Goal: Transaction & Acquisition: Download file/media

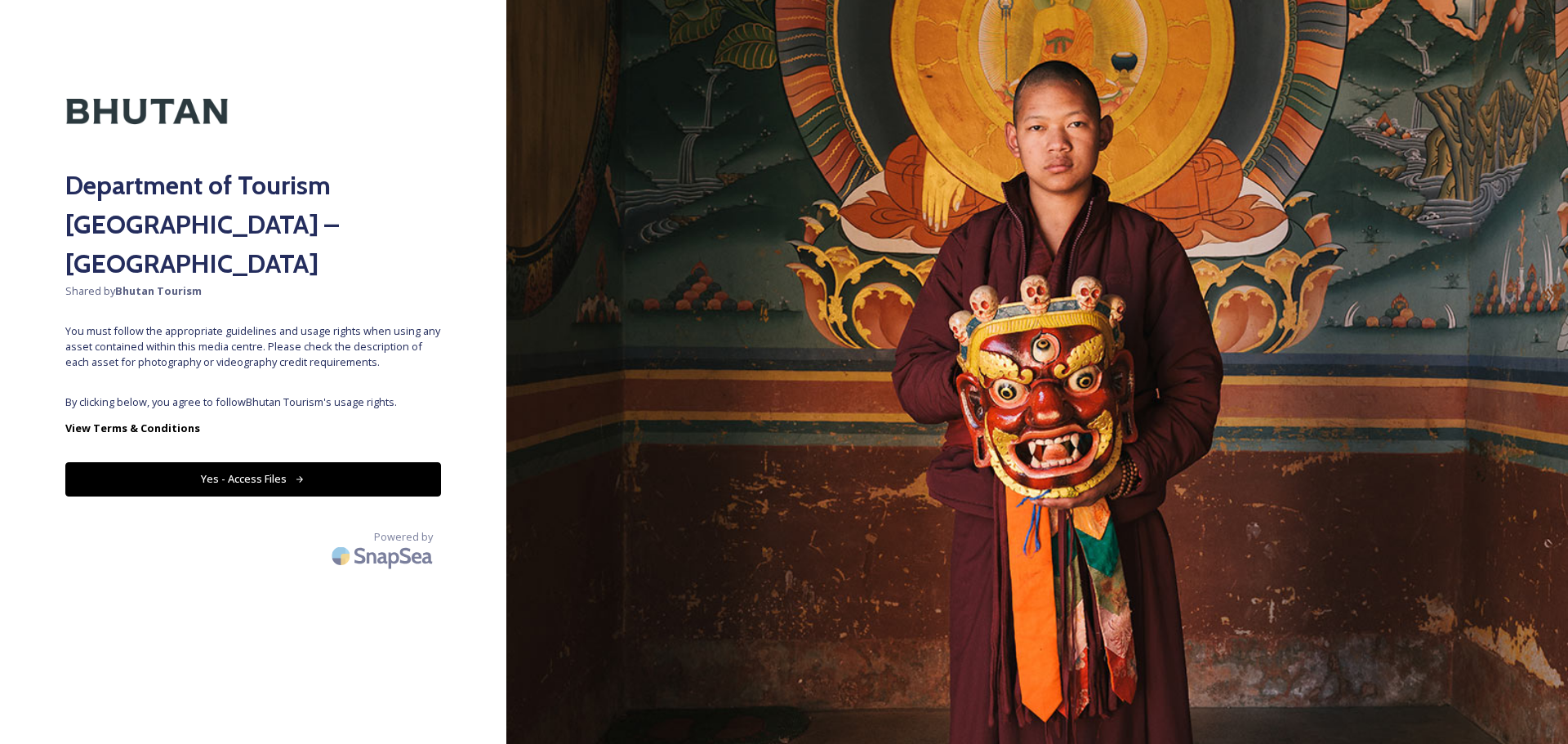
click at [378, 354] on div "Department of Tourism [GEOGRAPHIC_DATA] – Brand Centre Shared by Bhutan Tourism…" at bounding box center [253, 372] width 506 height 614
click at [368, 416] on div "Department of Tourism [GEOGRAPHIC_DATA] – Brand Centre Shared by Bhutan Tourism…" at bounding box center [253, 372] width 506 height 614
click at [366, 463] on button "Yes - Access Files" at bounding box center [252, 479] width 375 height 34
click at [359, 463] on button "Yes - Access Files" at bounding box center [252, 479] width 375 height 34
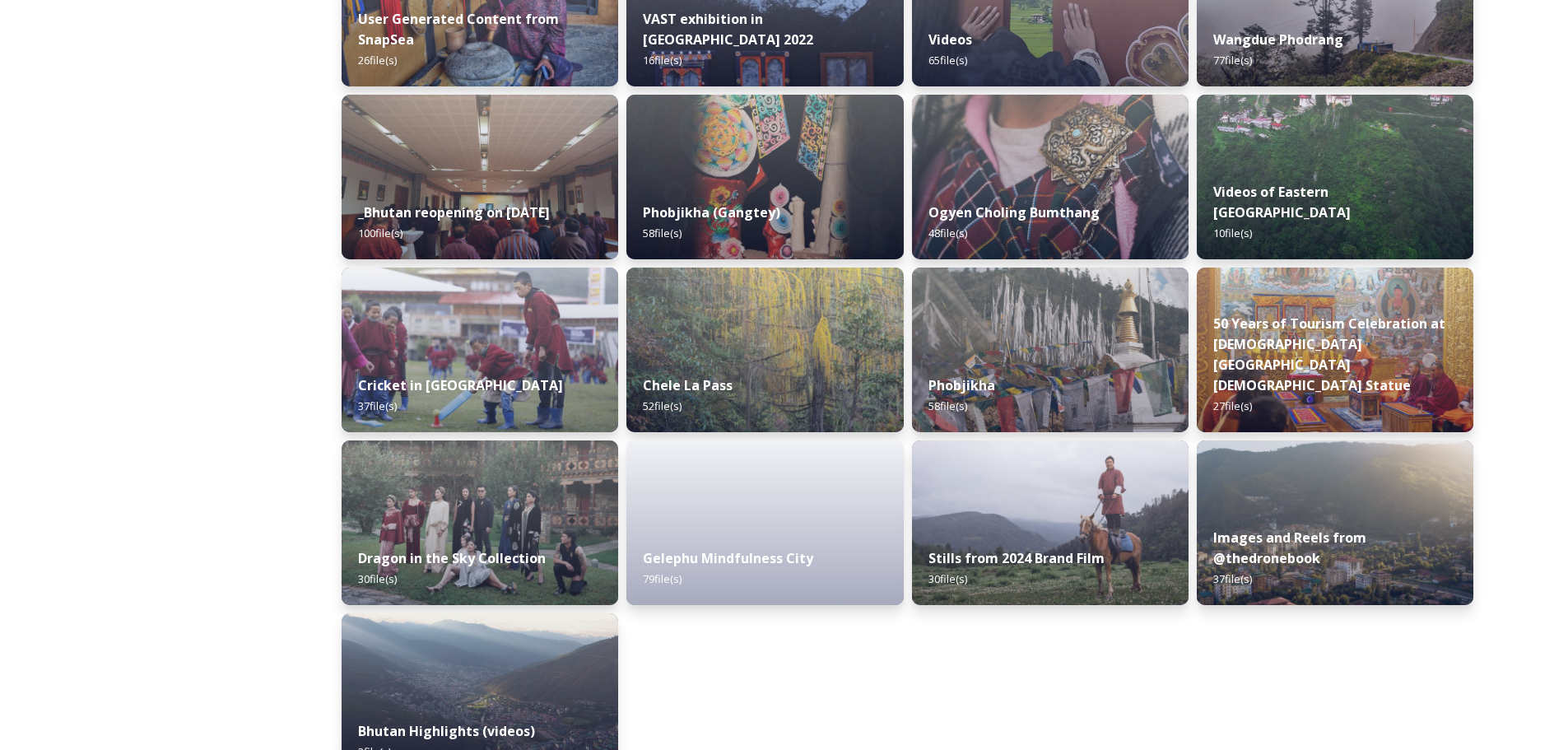
scroll to position [1943, 0]
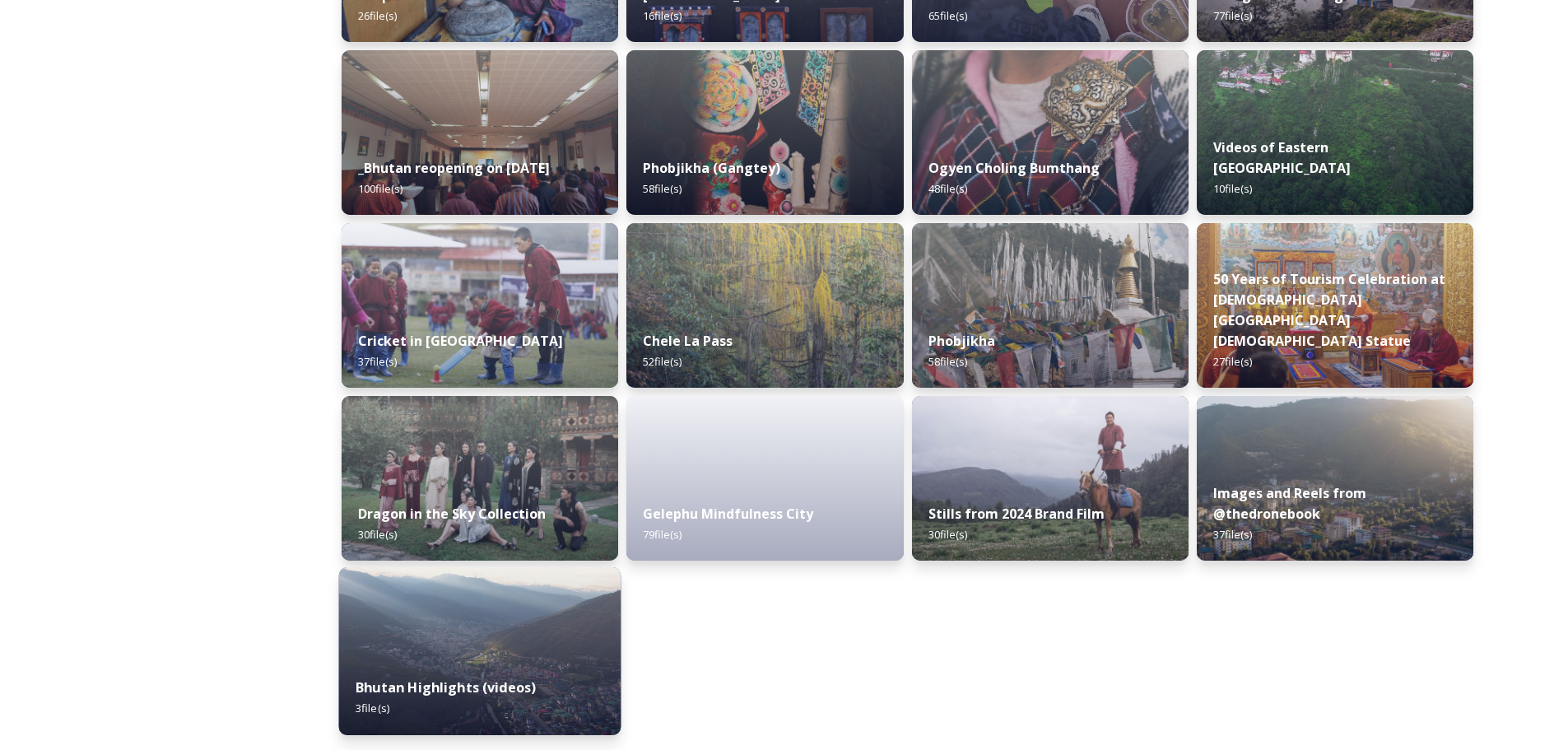
click at [568, 640] on img at bounding box center [480, 651] width 283 height 168
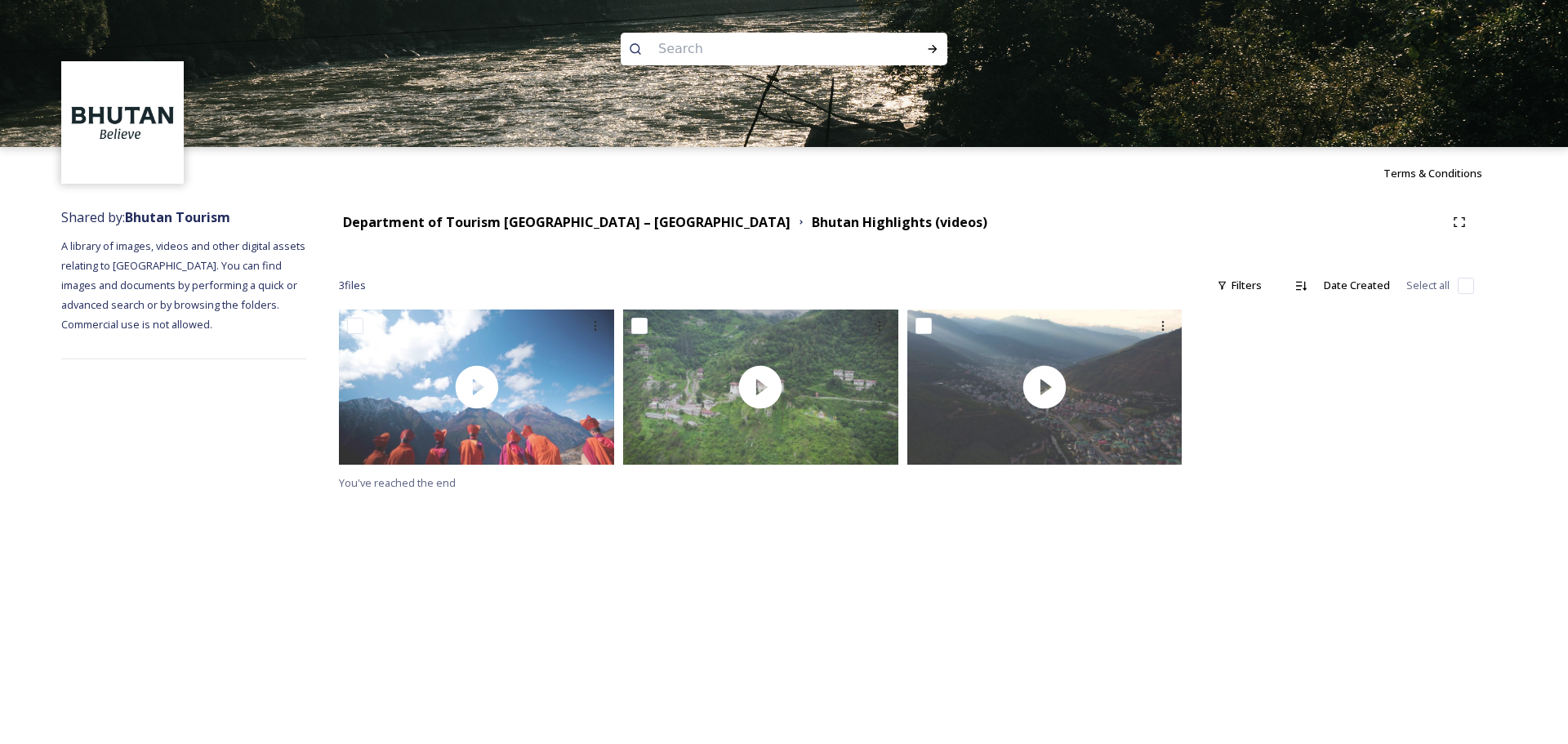
click at [528, 563] on div "Terms & Conditions Shared by: Bhutan Tourism A library of images, videos and ot…" at bounding box center [784, 372] width 1568 height 744
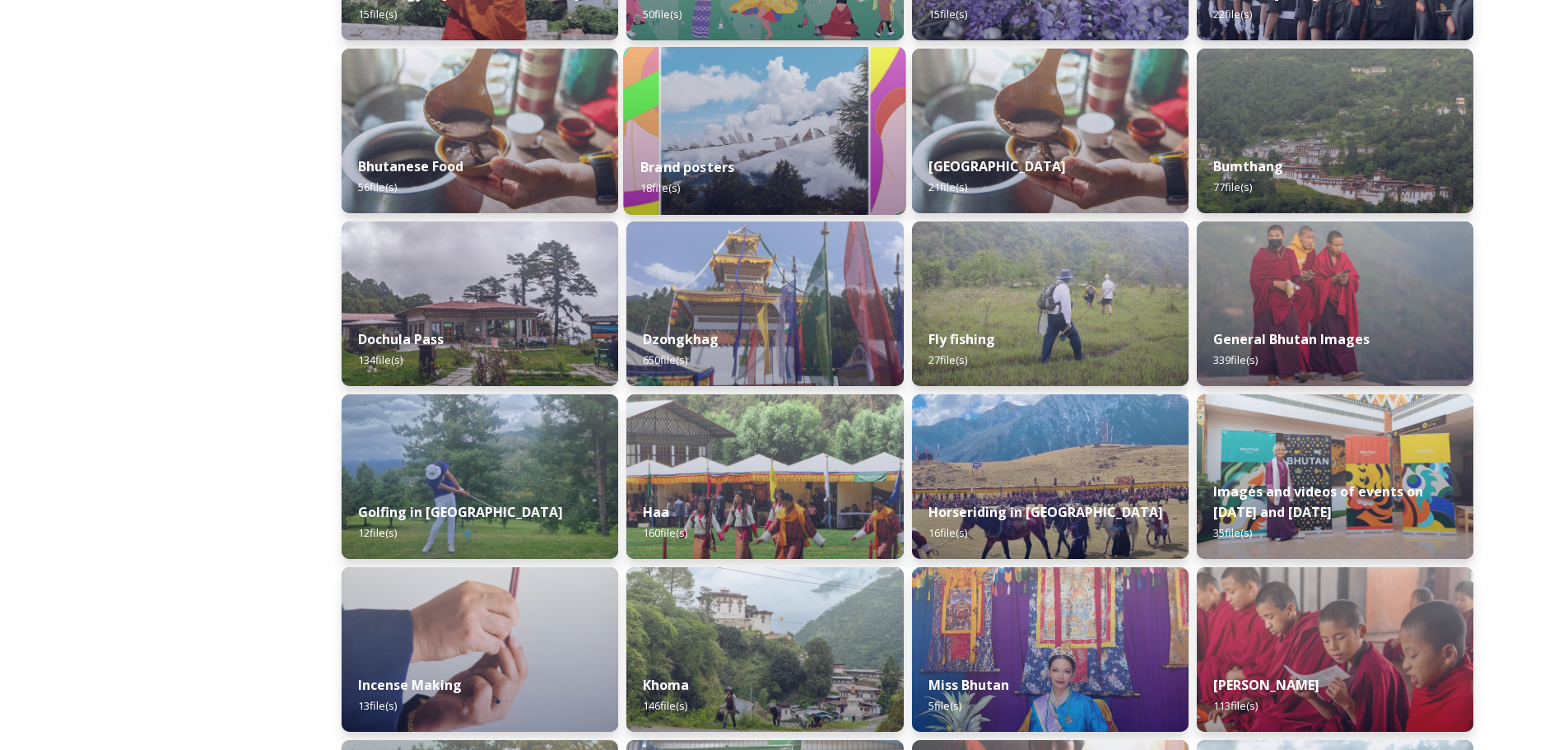
scroll to position [412, 0]
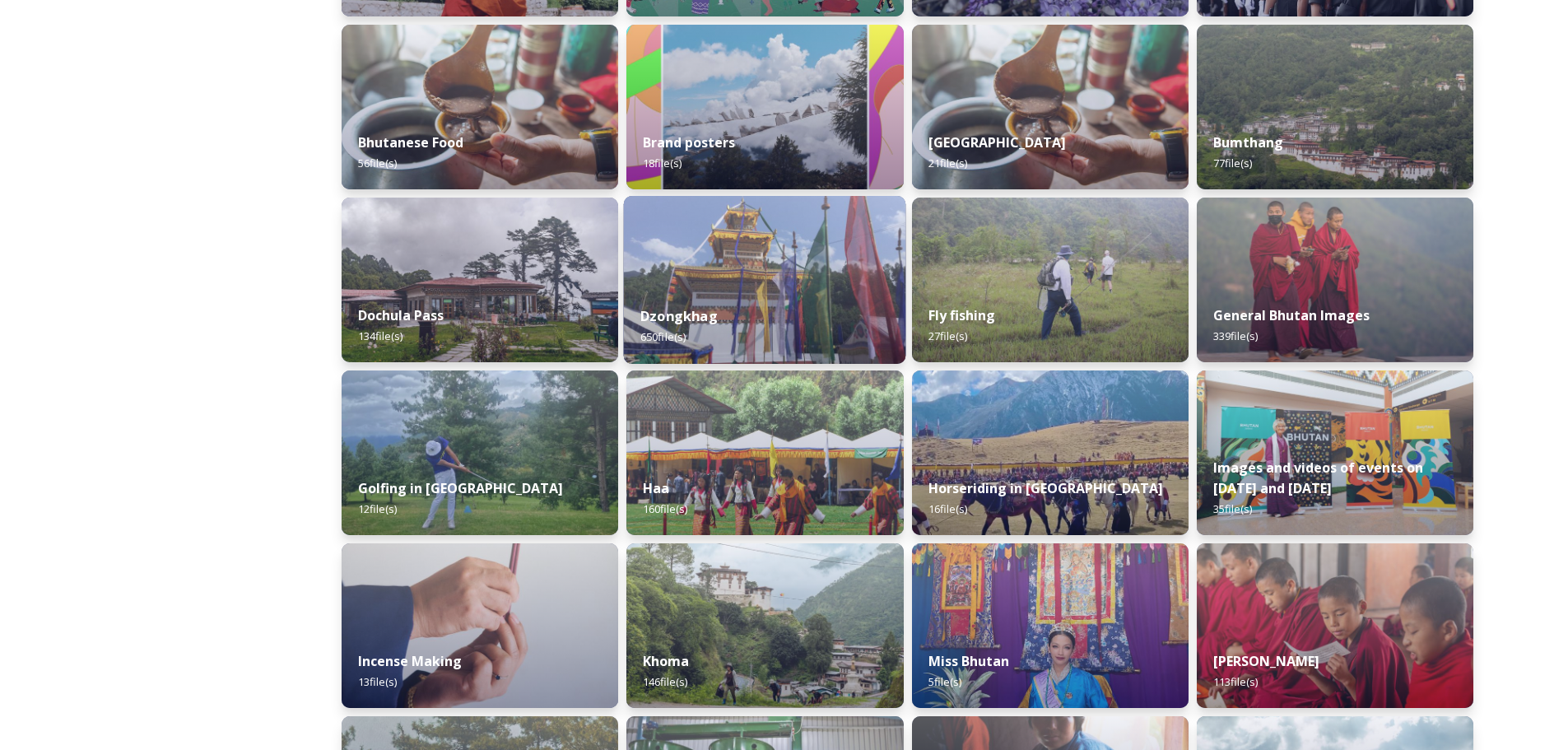
click at [777, 289] on div "Dzongkhag 650 file(s)" at bounding box center [764, 327] width 283 height 75
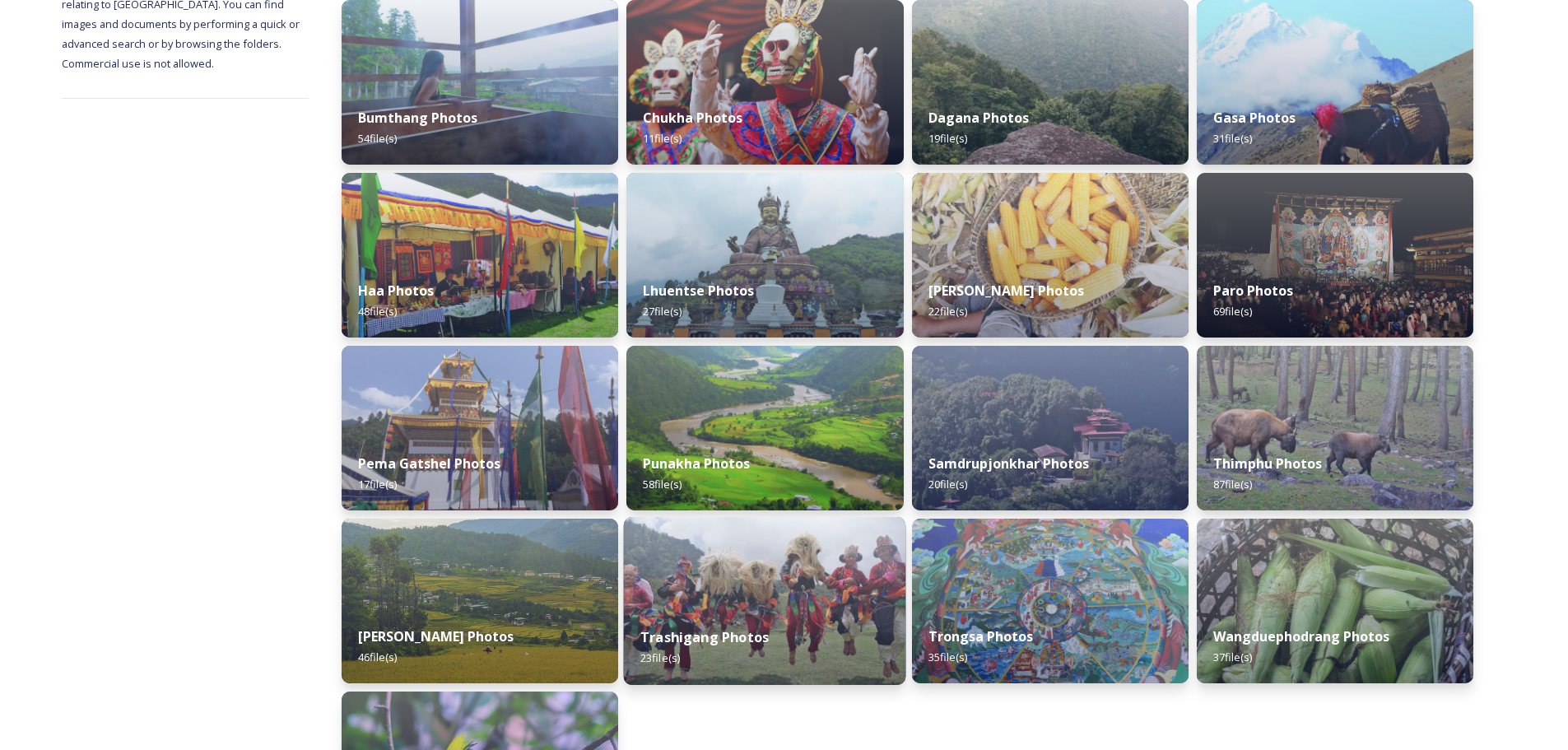
scroll to position [247, 0]
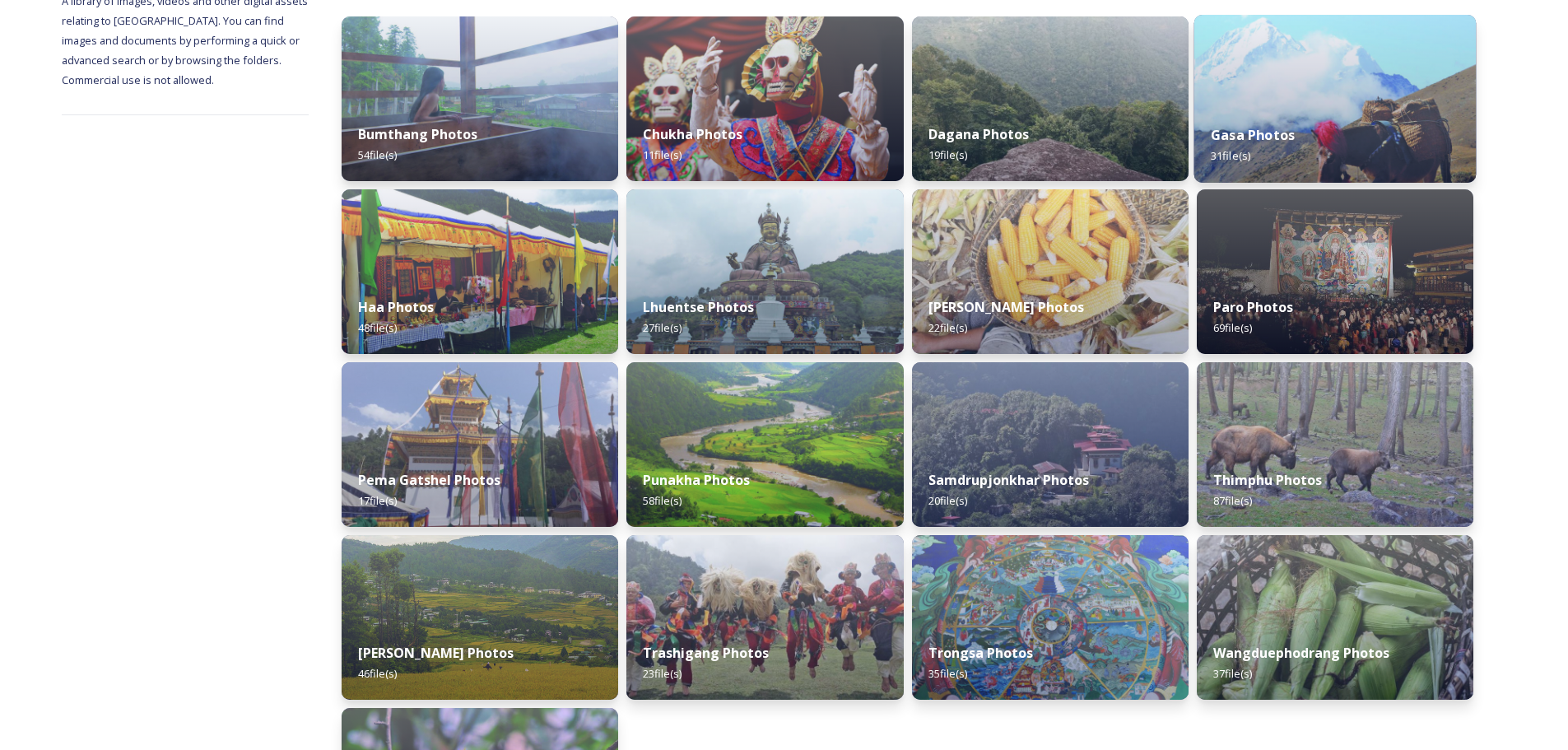
click at [1337, 129] on div "Gasa Photos 31 file(s)" at bounding box center [1334, 145] width 283 height 75
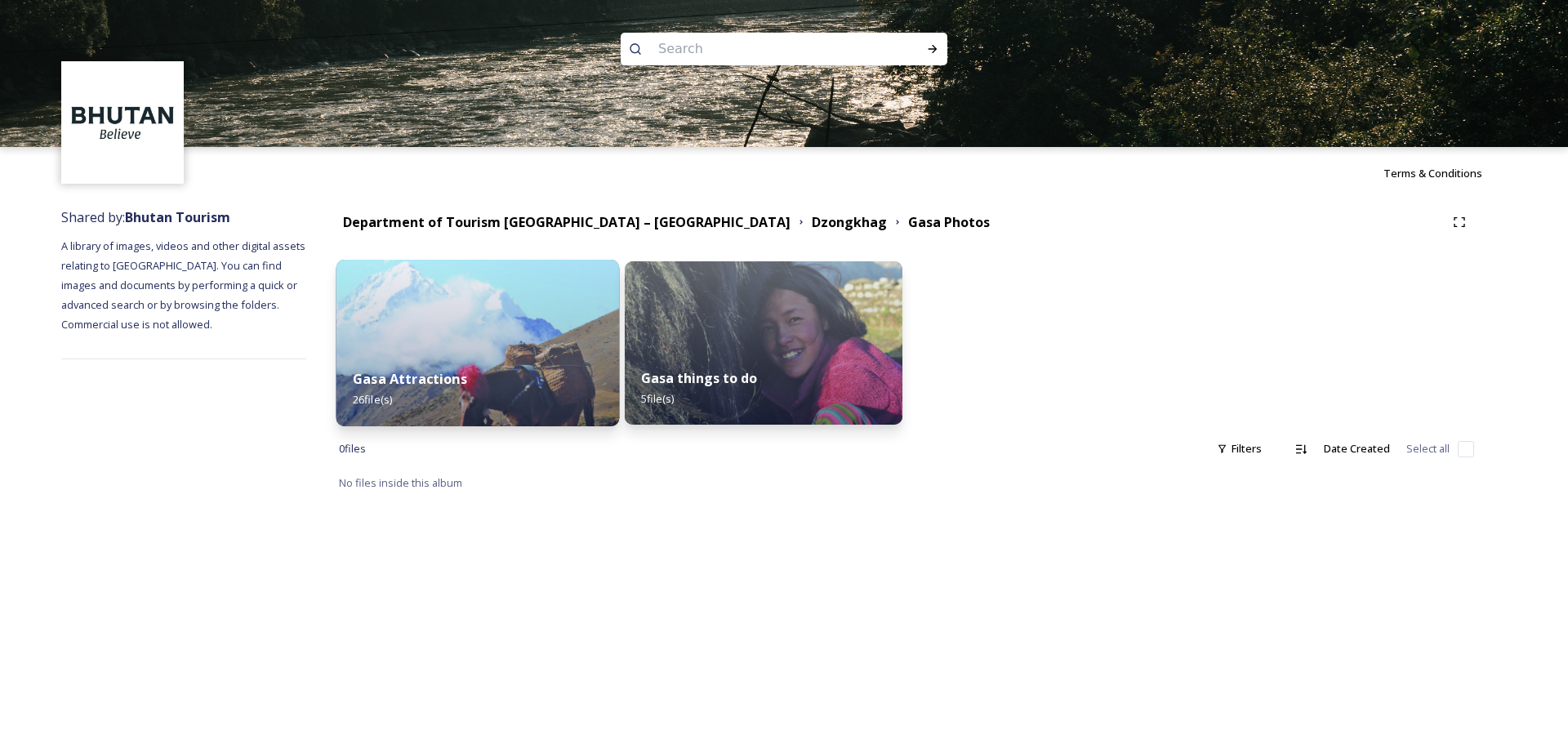
click at [551, 283] on img at bounding box center [478, 343] width 283 height 167
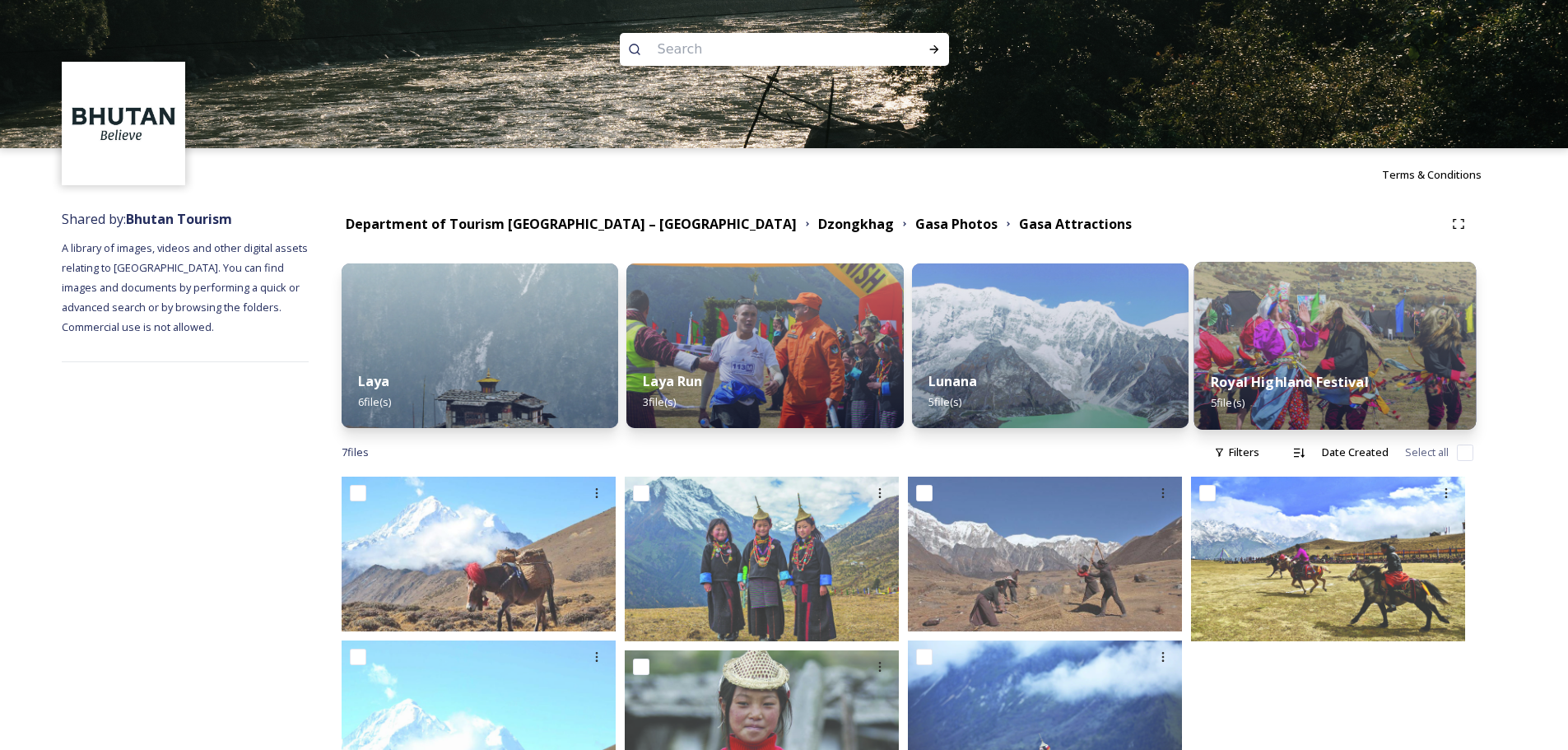
click at [1308, 366] on div "Royal Highland Festival 5 file(s)" at bounding box center [1334, 392] width 283 height 75
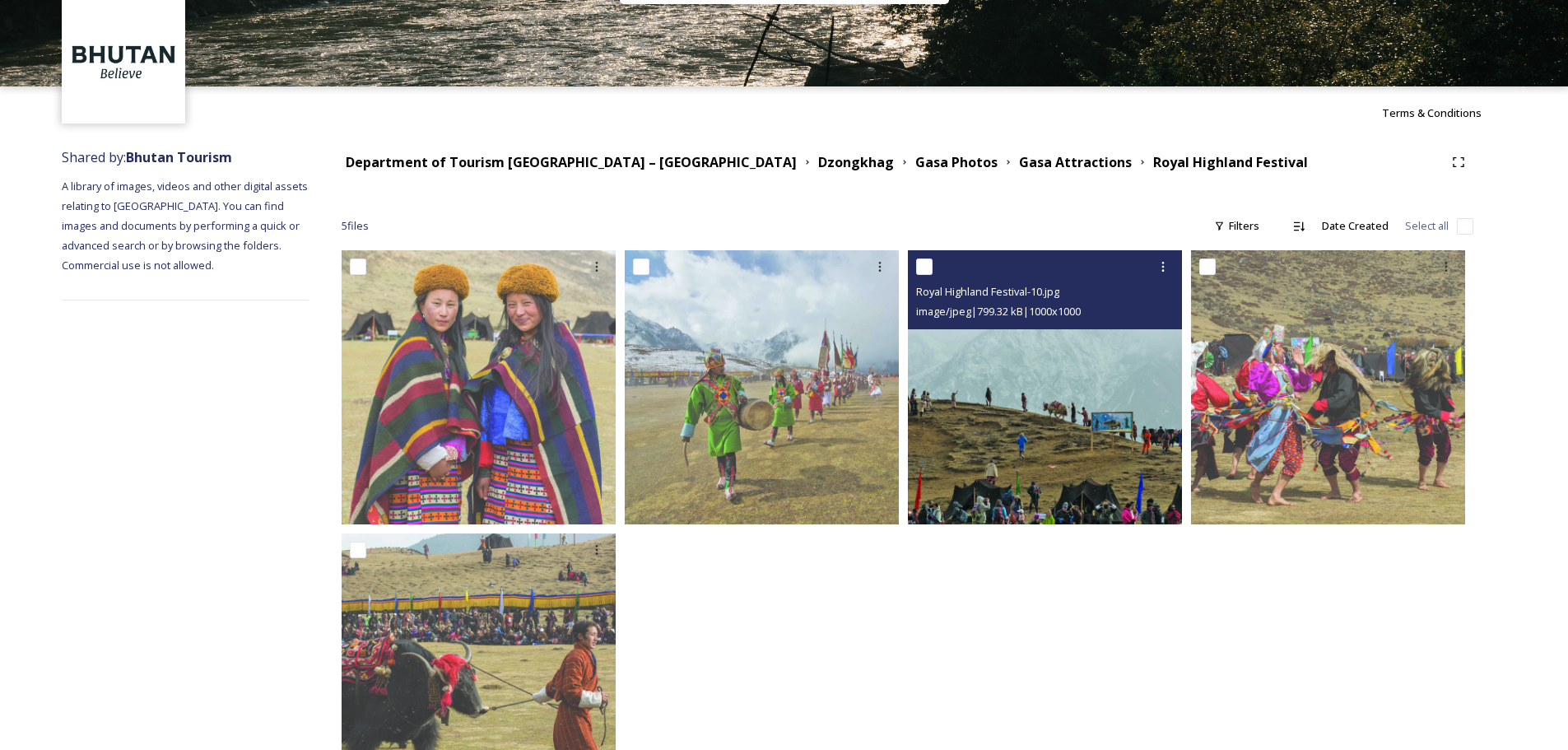
scroll to position [155, 0]
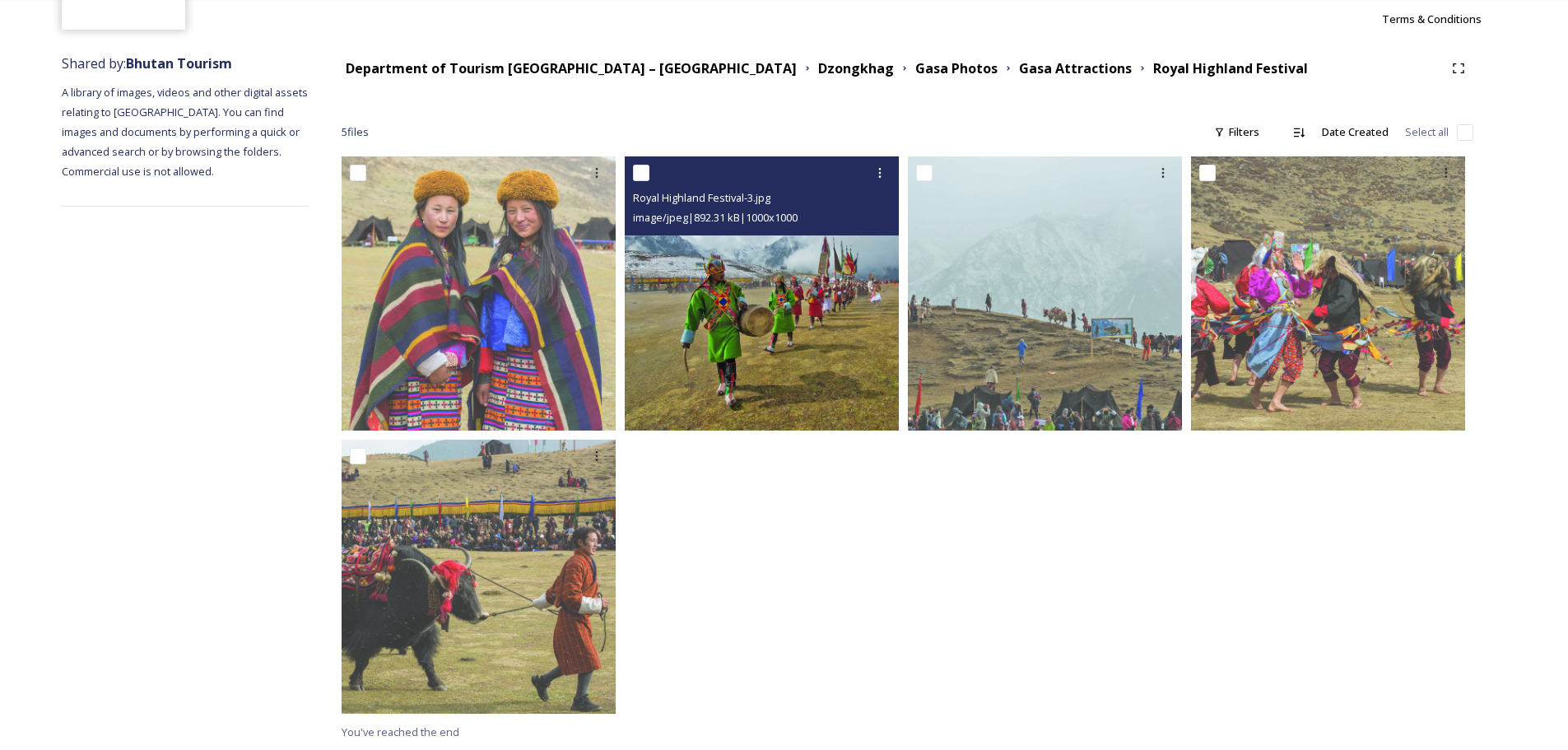
click at [772, 331] on img at bounding box center [762, 293] width 274 height 274
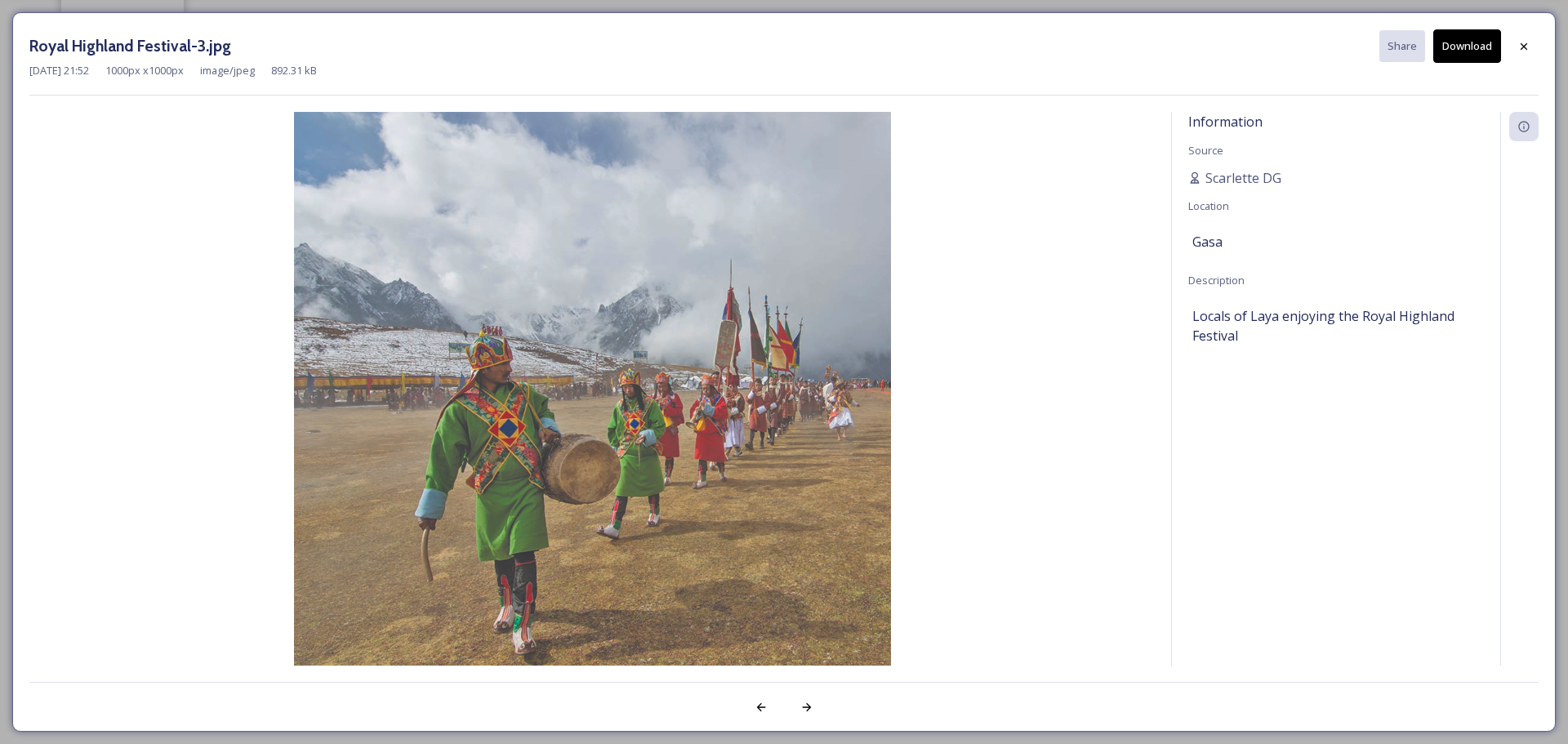
click at [969, 441] on img at bounding box center [592, 410] width 1126 height 598
click at [811, 707] on icon at bounding box center [807, 707] width 9 height 8
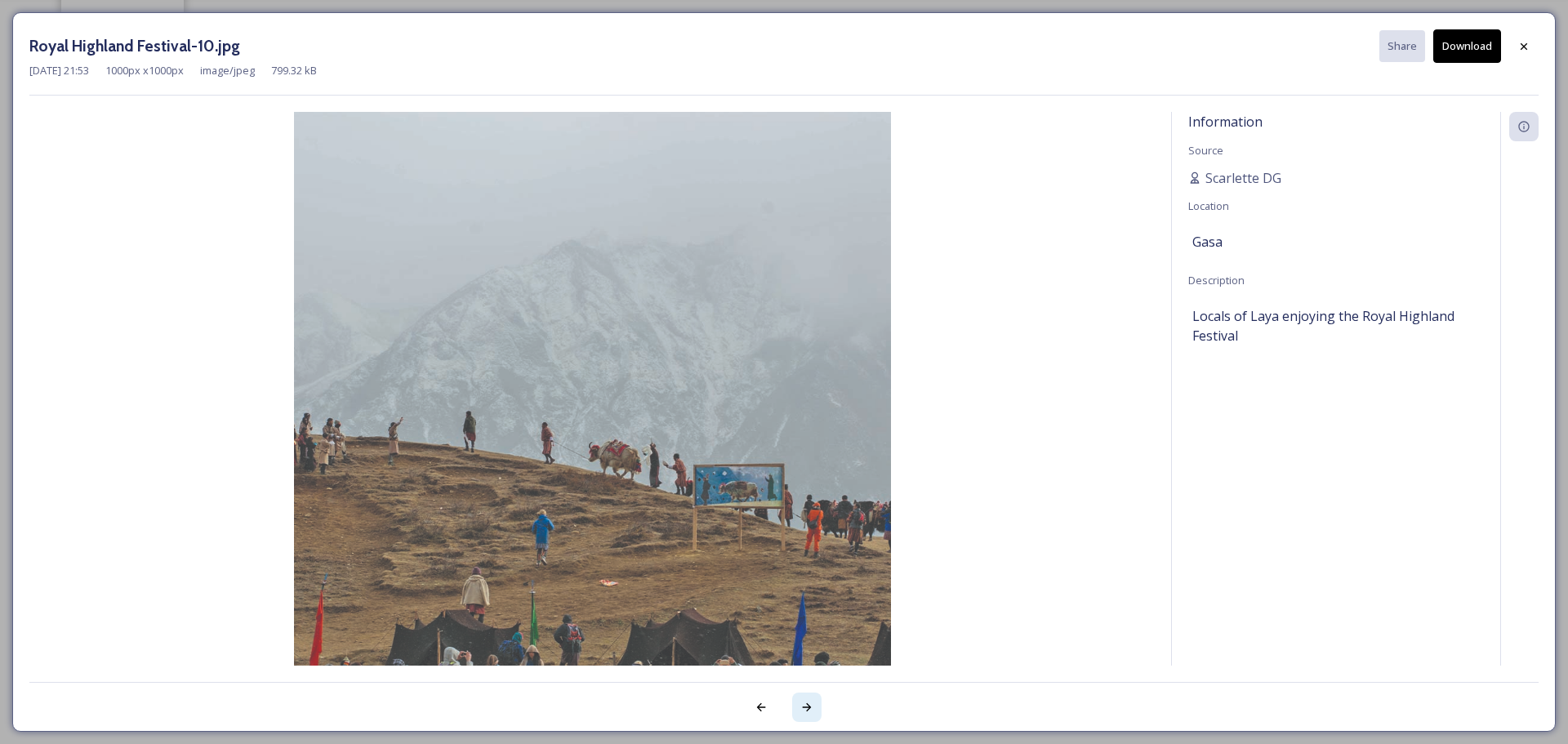
click at [811, 707] on icon at bounding box center [807, 707] width 9 height 8
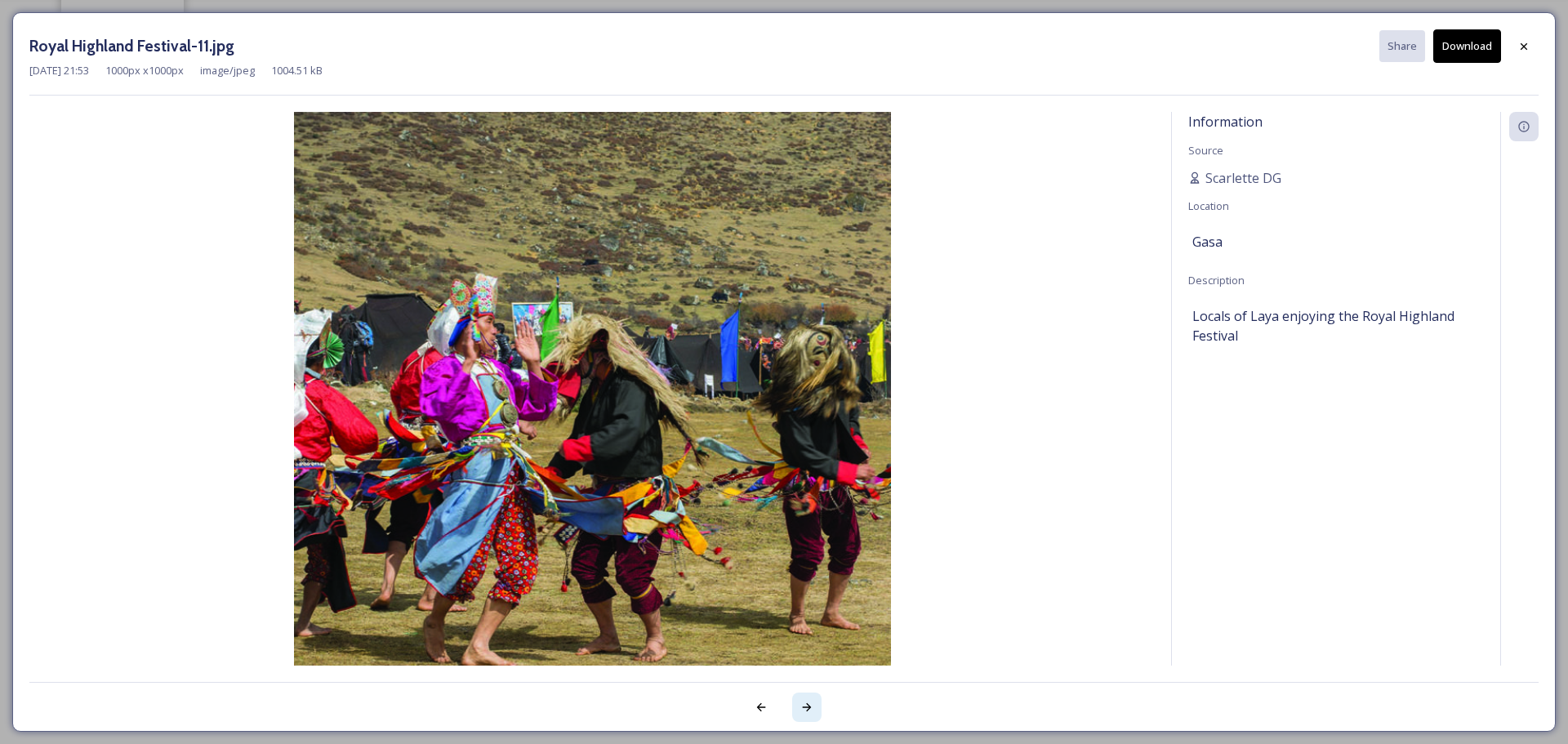
click at [811, 707] on icon at bounding box center [807, 707] width 9 height 8
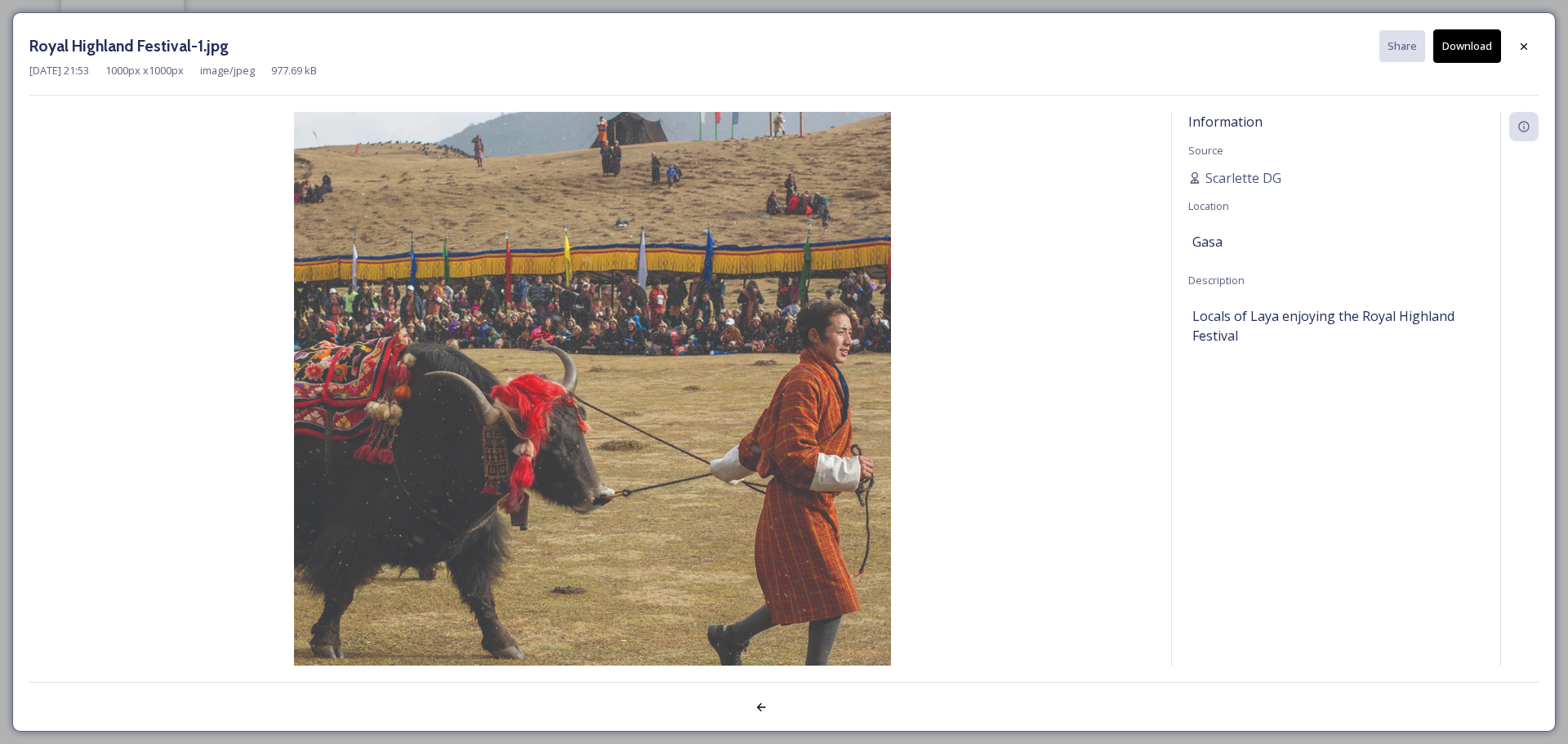
click at [811, 707] on div at bounding box center [784, 698] width 1509 height 33
click at [1001, 507] on img at bounding box center [592, 410] width 1126 height 598
click at [1523, 49] on icon at bounding box center [1523, 46] width 13 height 13
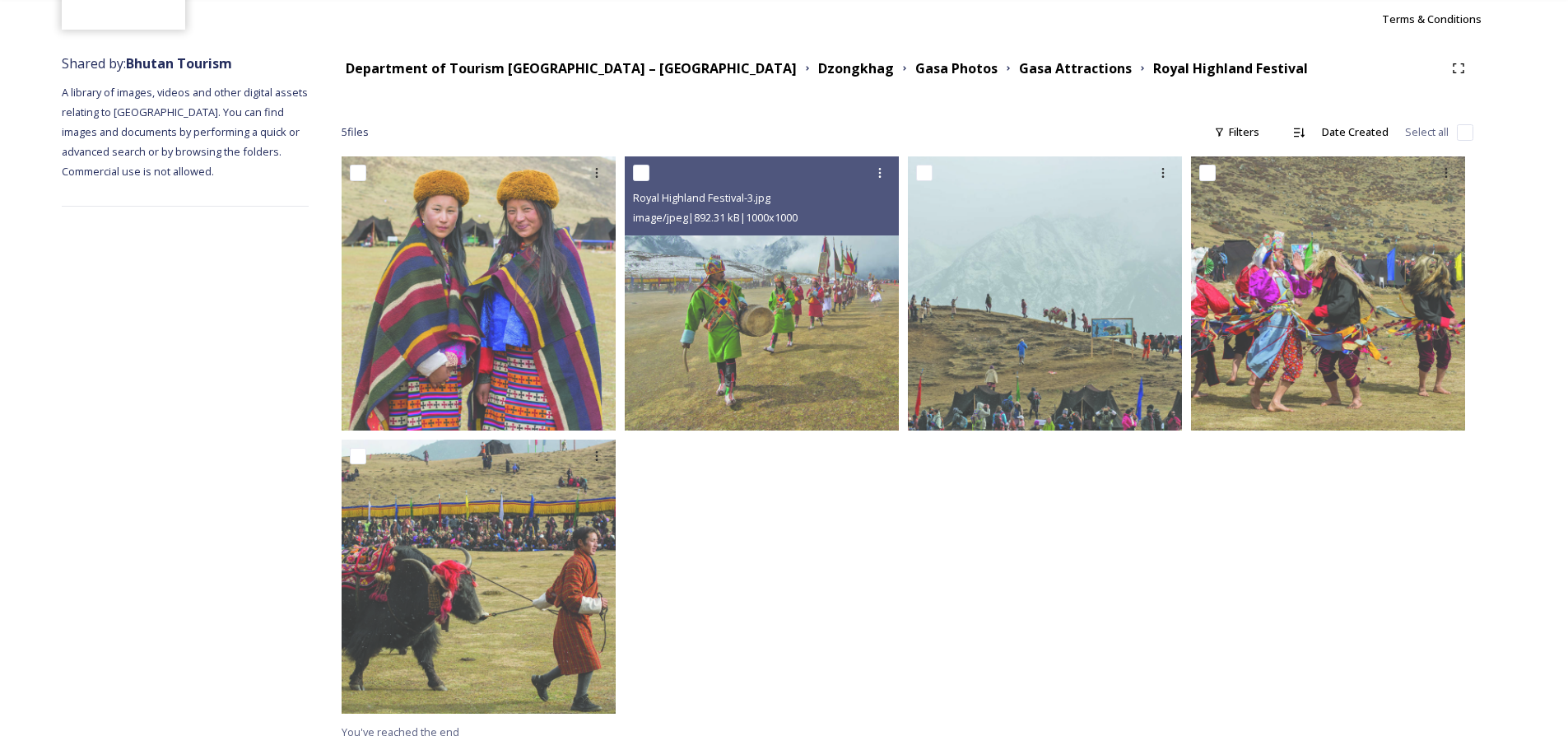
click at [785, 612] on div "Royal Highland Festival-3.jpg image/jpeg | 892.31 kB | 1000 x 1000" at bounding box center [765, 439] width 283 height 566
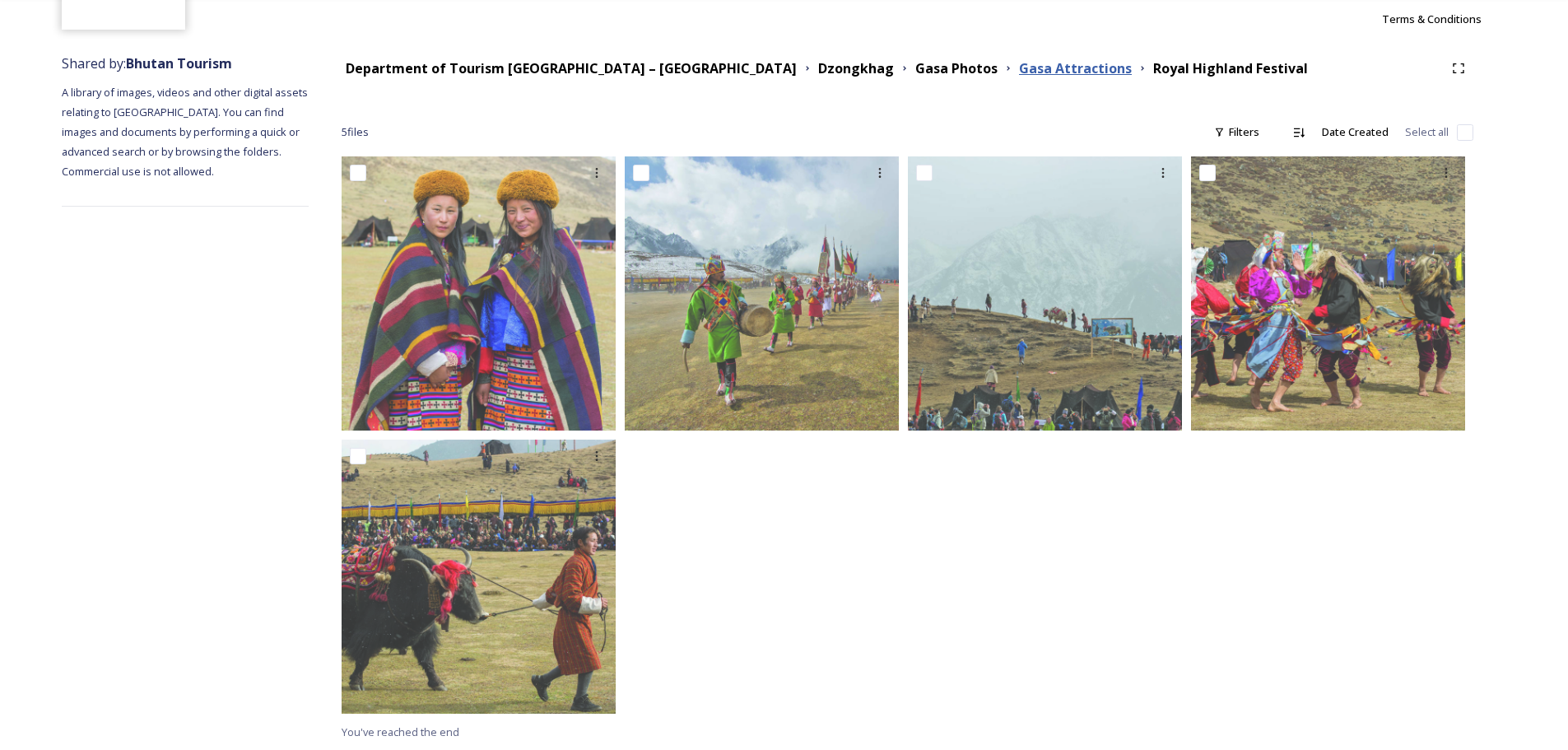
click at [1020, 61] on strong "Gasa Attractions" at bounding box center [1075, 68] width 112 height 19
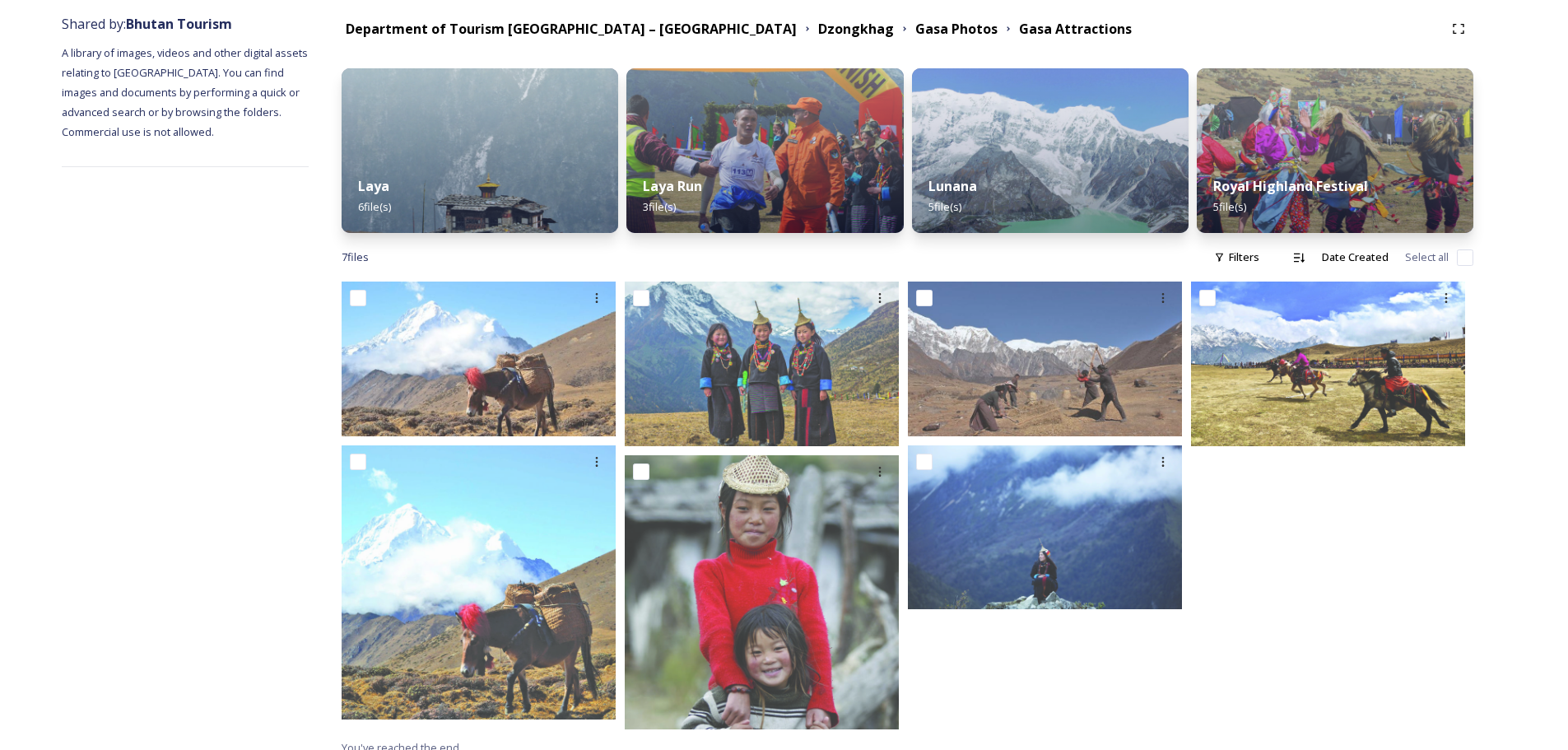
scroll to position [211, 0]
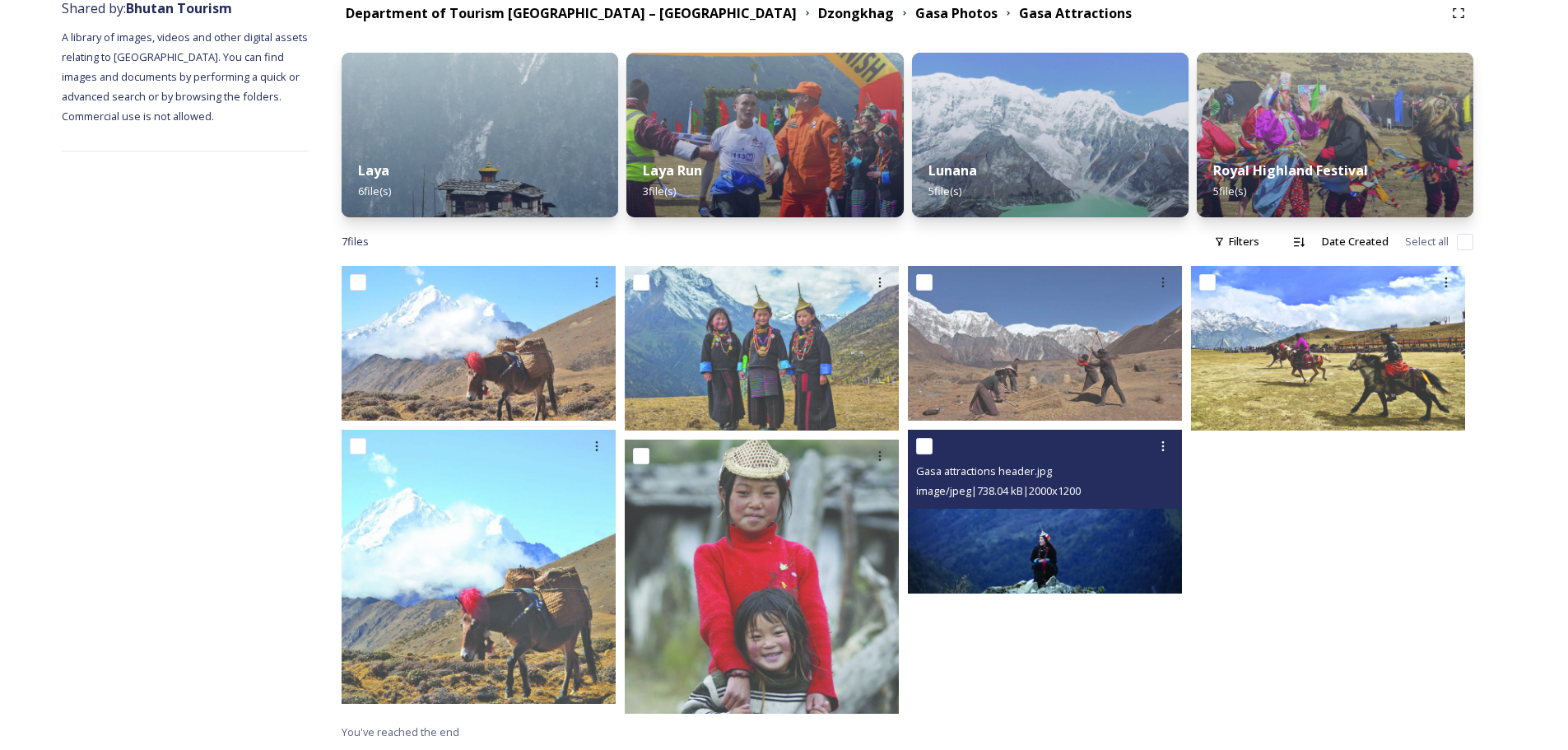
click at [1098, 555] on img at bounding box center [1045, 512] width 274 height 164
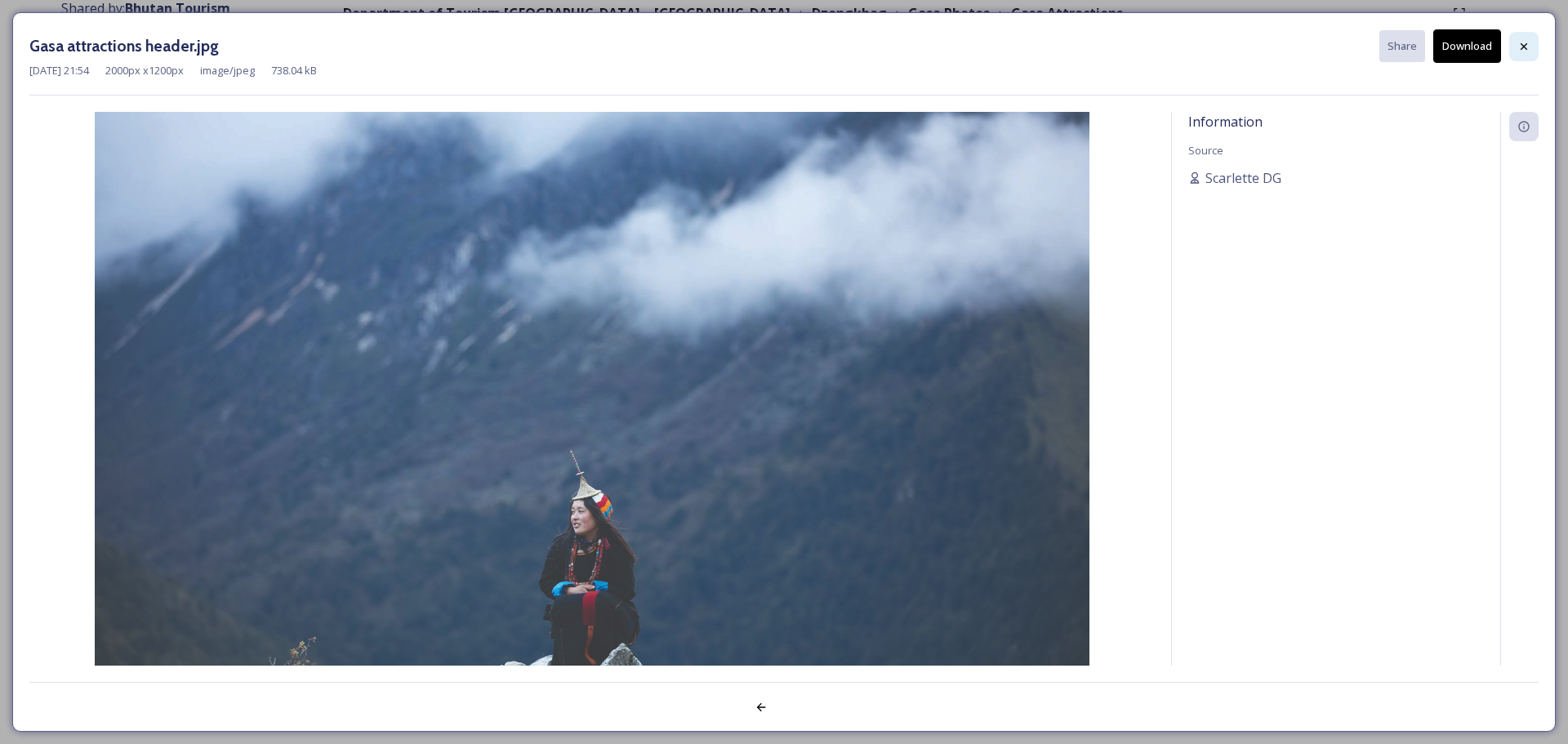
click at [1524, 45] on icon at bounding box center [1523, 46] width 13 height 13
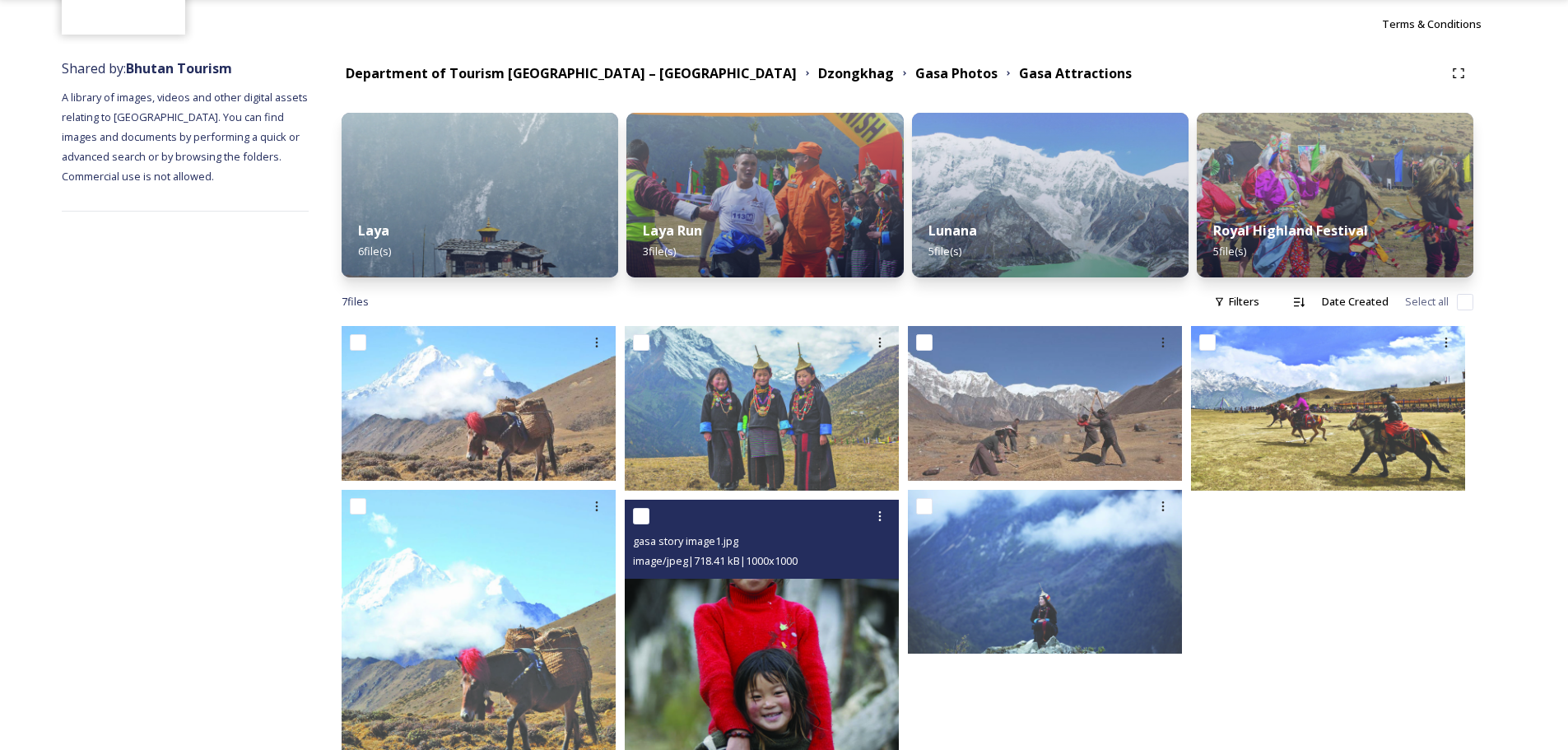
scroll to position [128, 0]
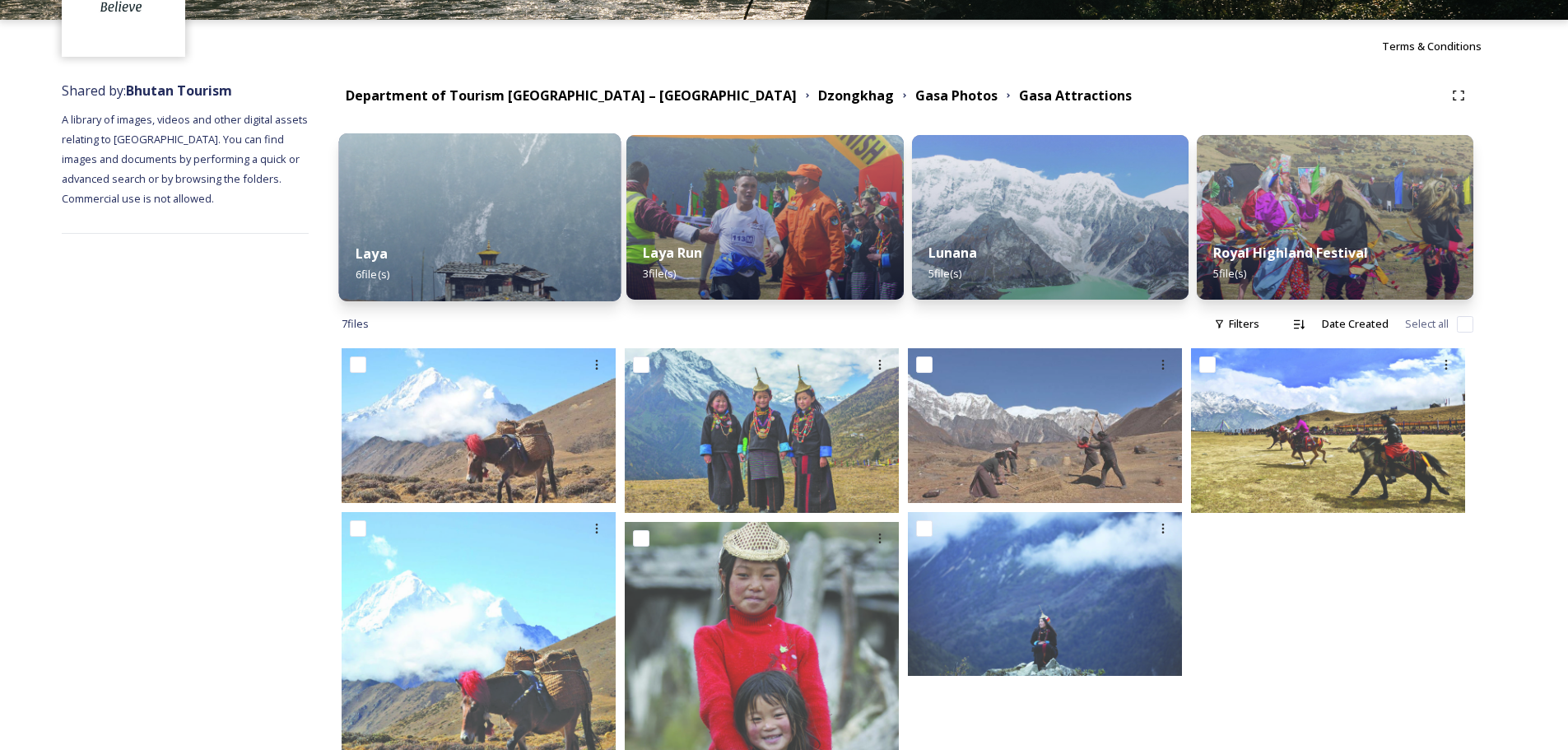
click at [568, 269] on div "Laya 6 file(s)" at bounding box center [480, 264] width 283 height 75
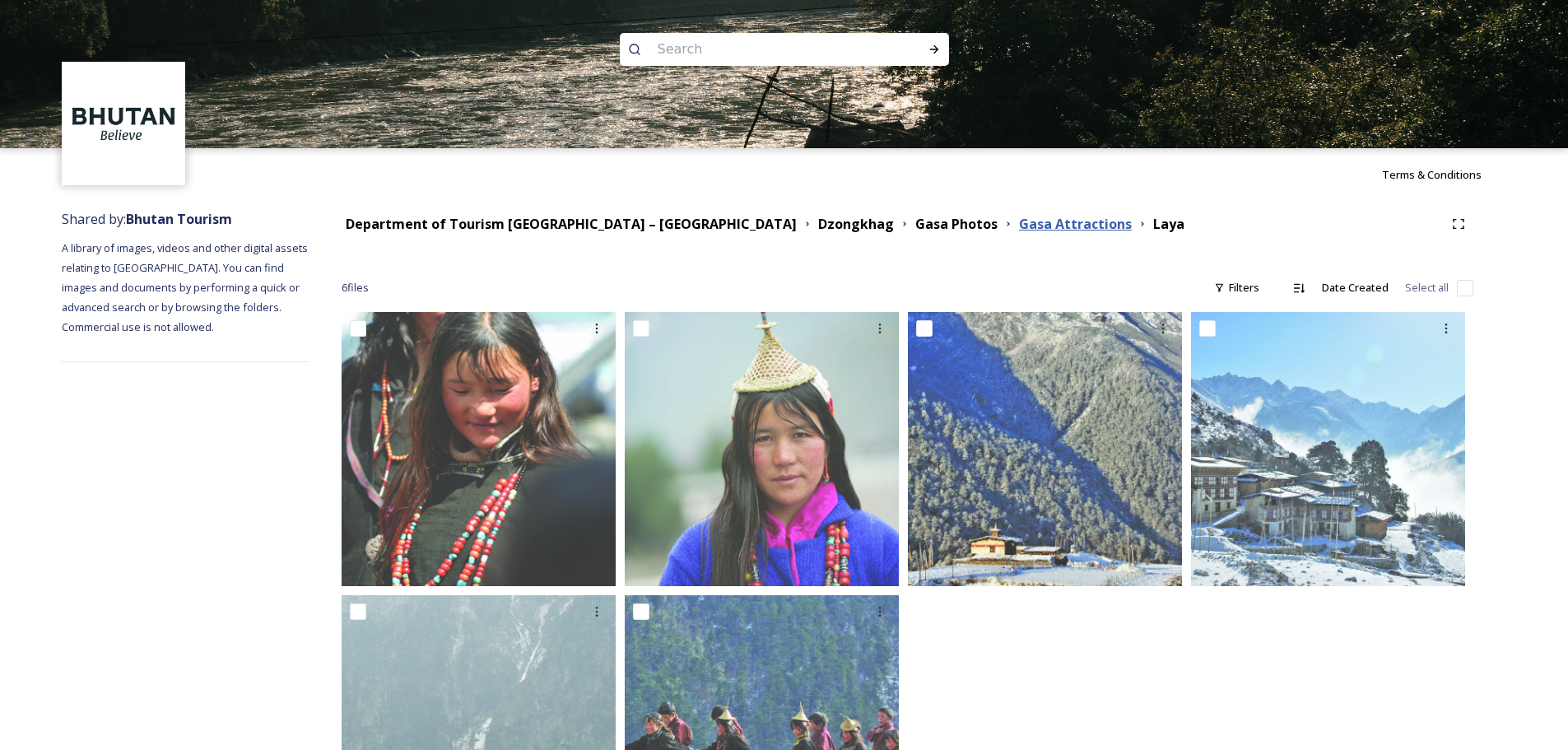
click at [1020, 230] on strong "Gasa Attractions" at bounding box center [1075, 224] width 112 height 19
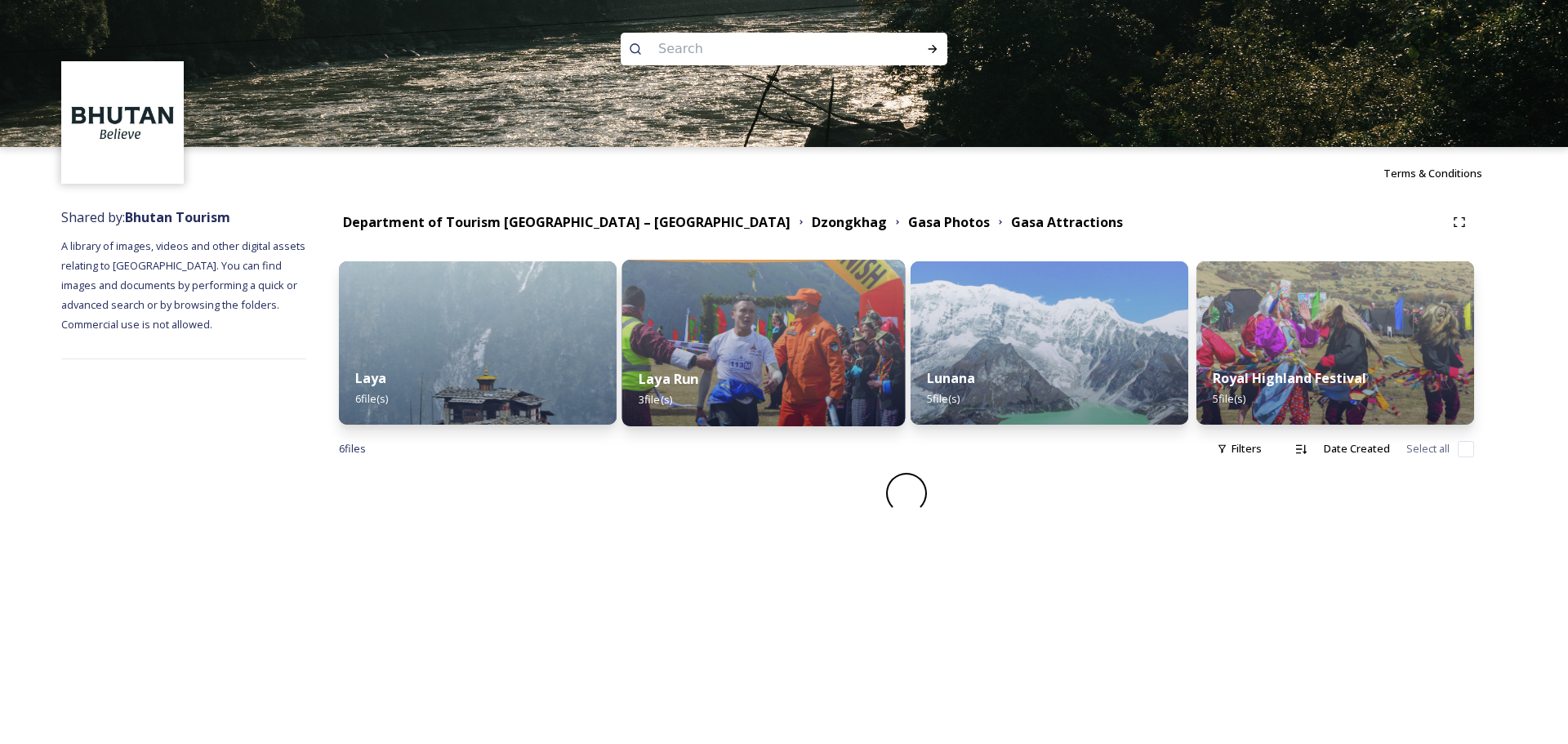
click at [843, 387] on div "Laya Run 3 file(s)" at bounding box center [764, 389] width 283 height 75
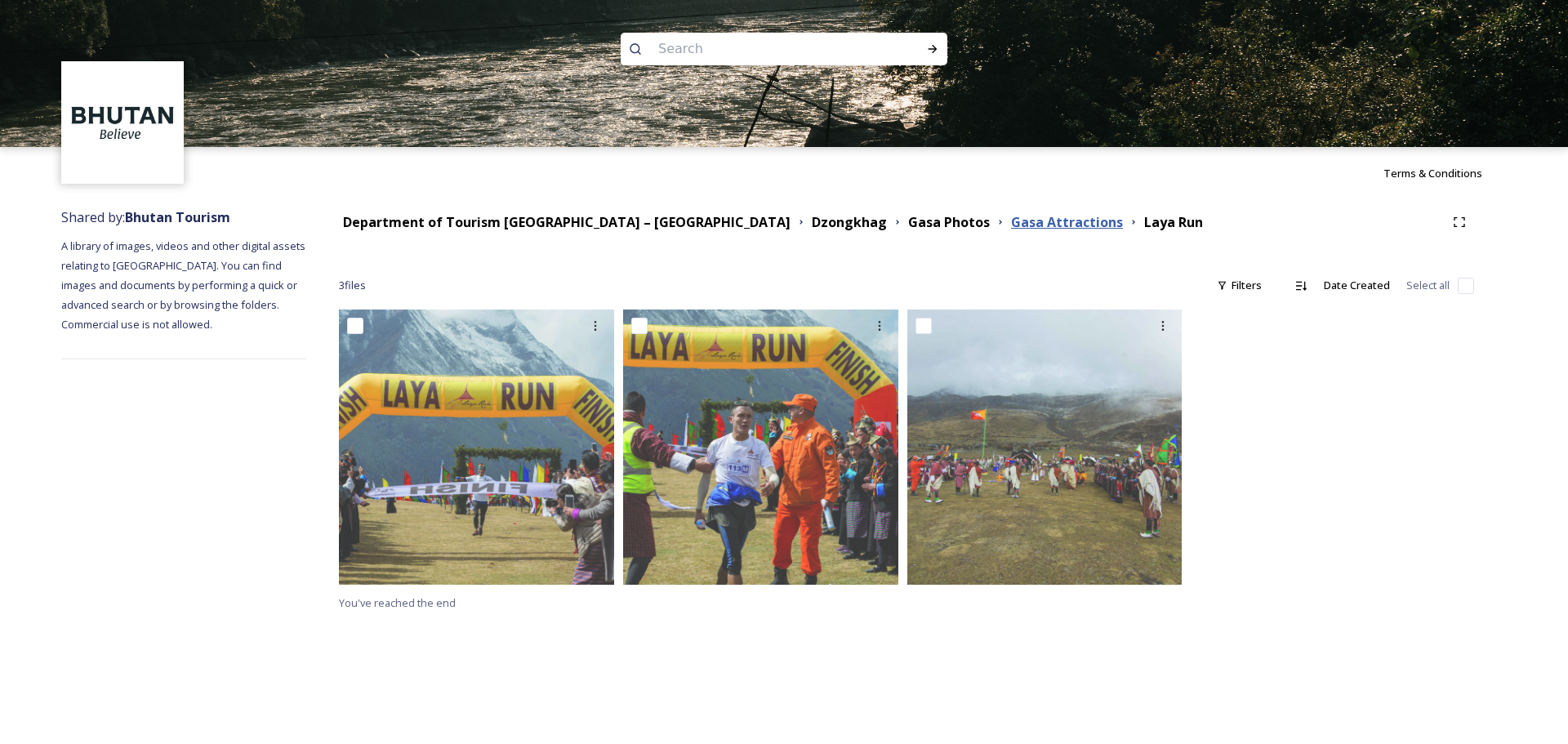
click at [1011, 231] on strong "Gasa Attractions" at bounding box center [1067, 222] width 112 height 18
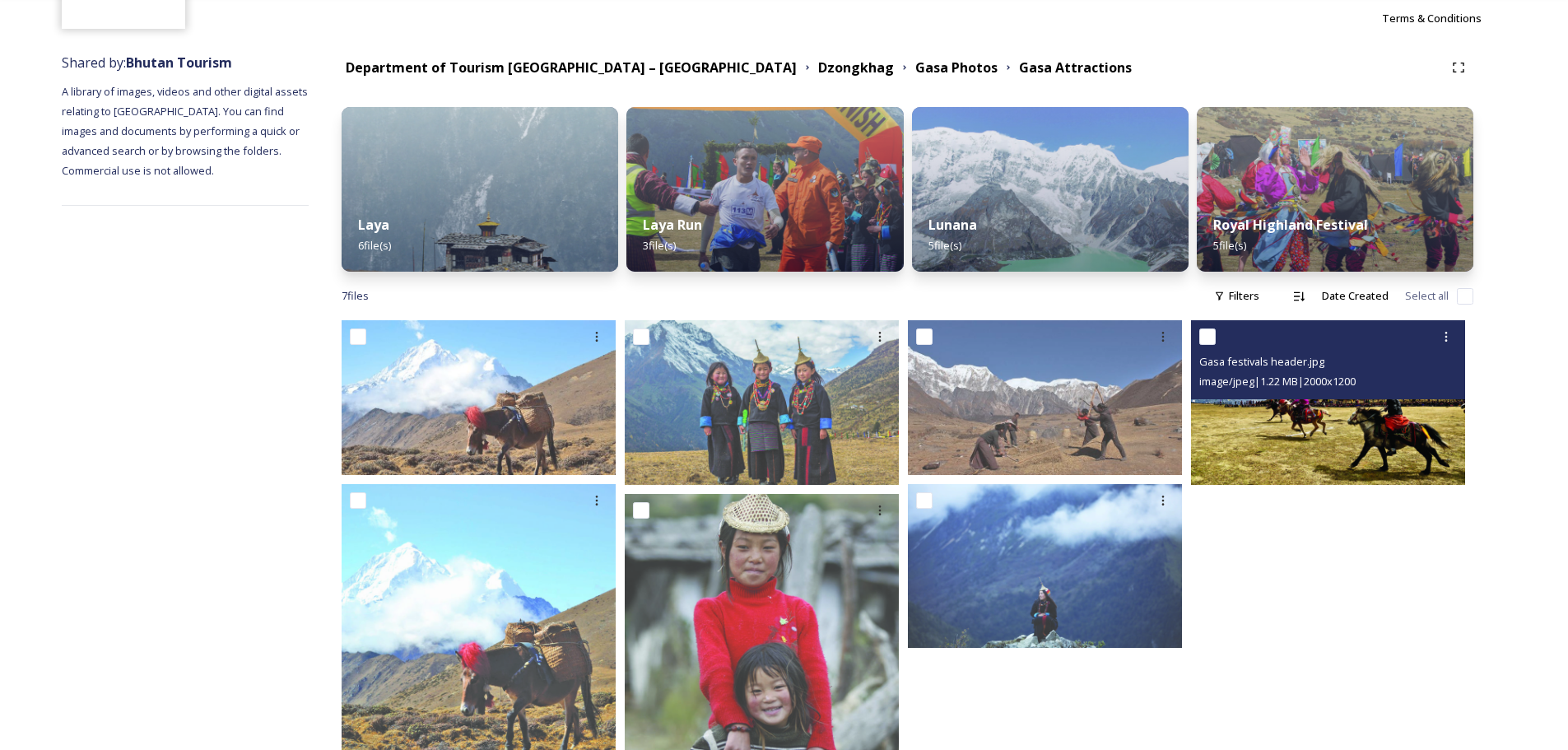
scroll to position [164, 0]
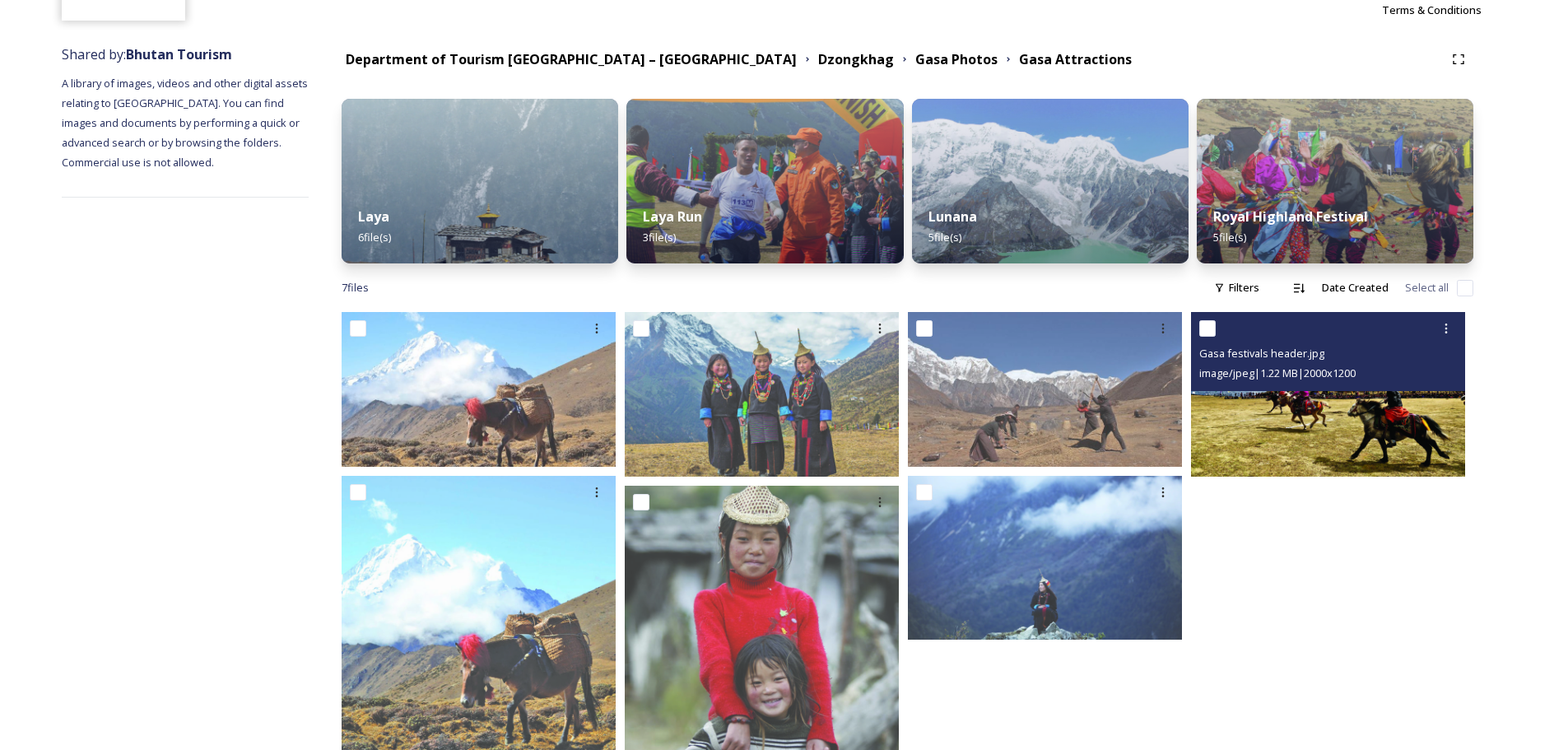
click at [1270, 417] on img at bounding box center [1328, 394] width 274 height 164
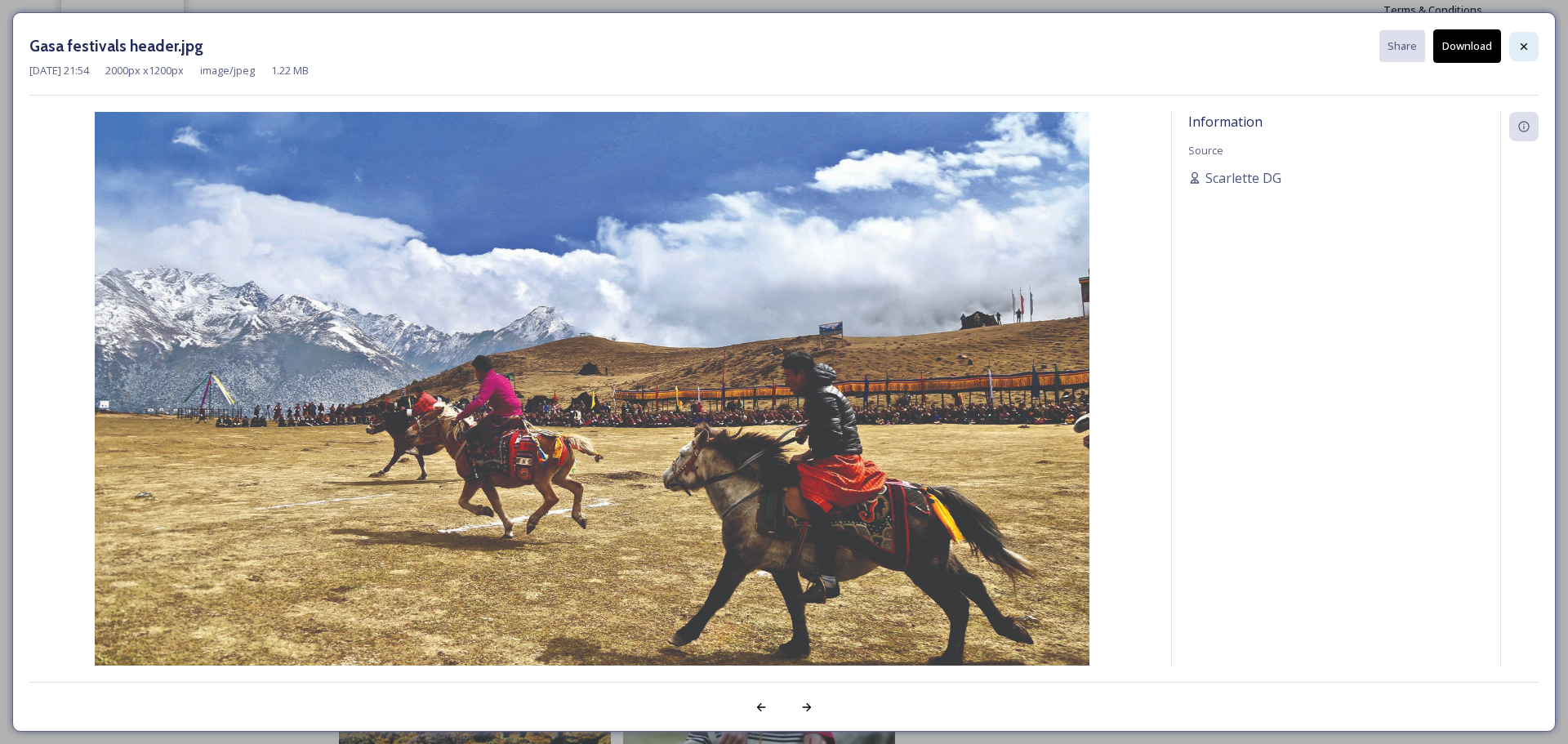
click at [1520, 53] on div at bounding box center [1523, 47] width 29 height 29
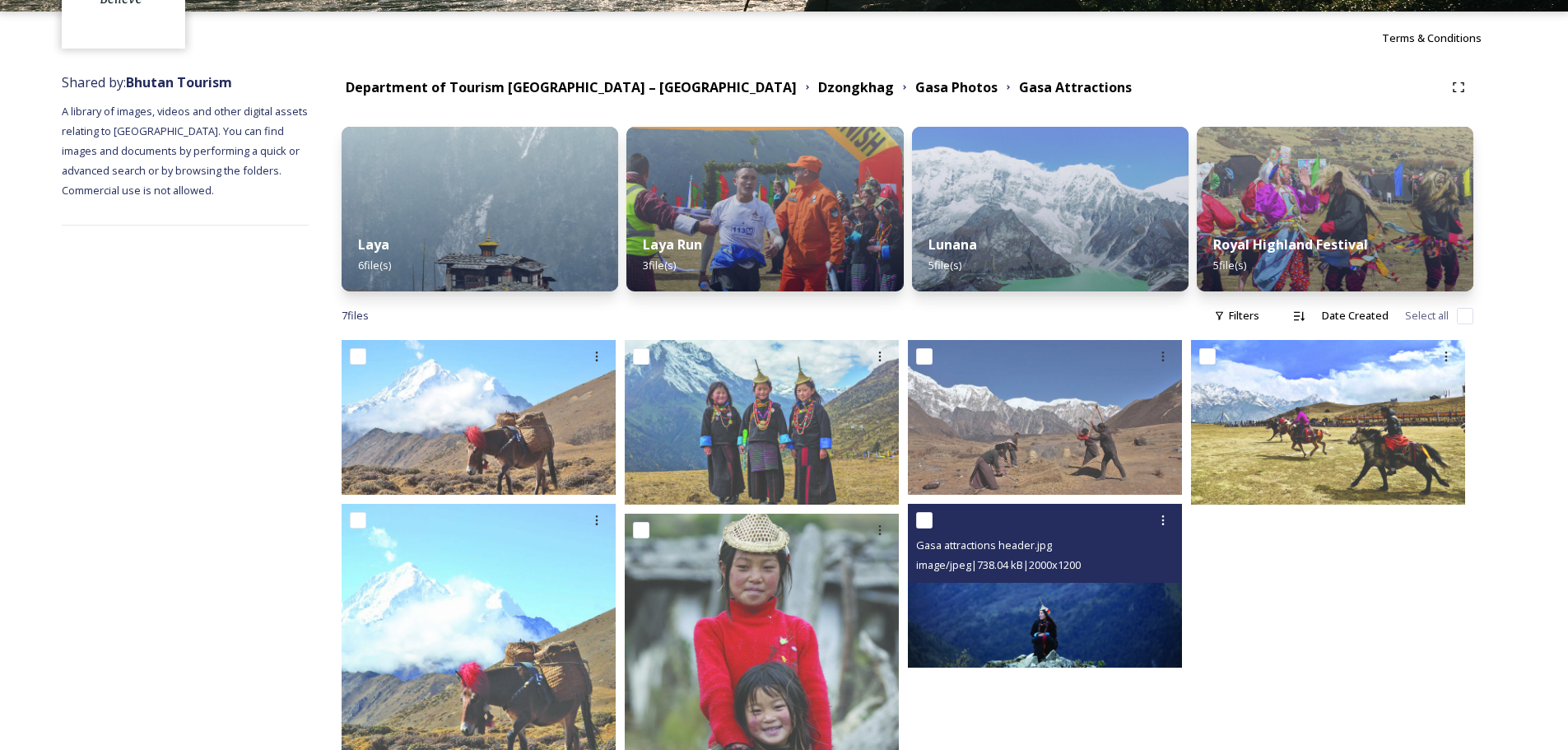
scroll to position [128, 0]
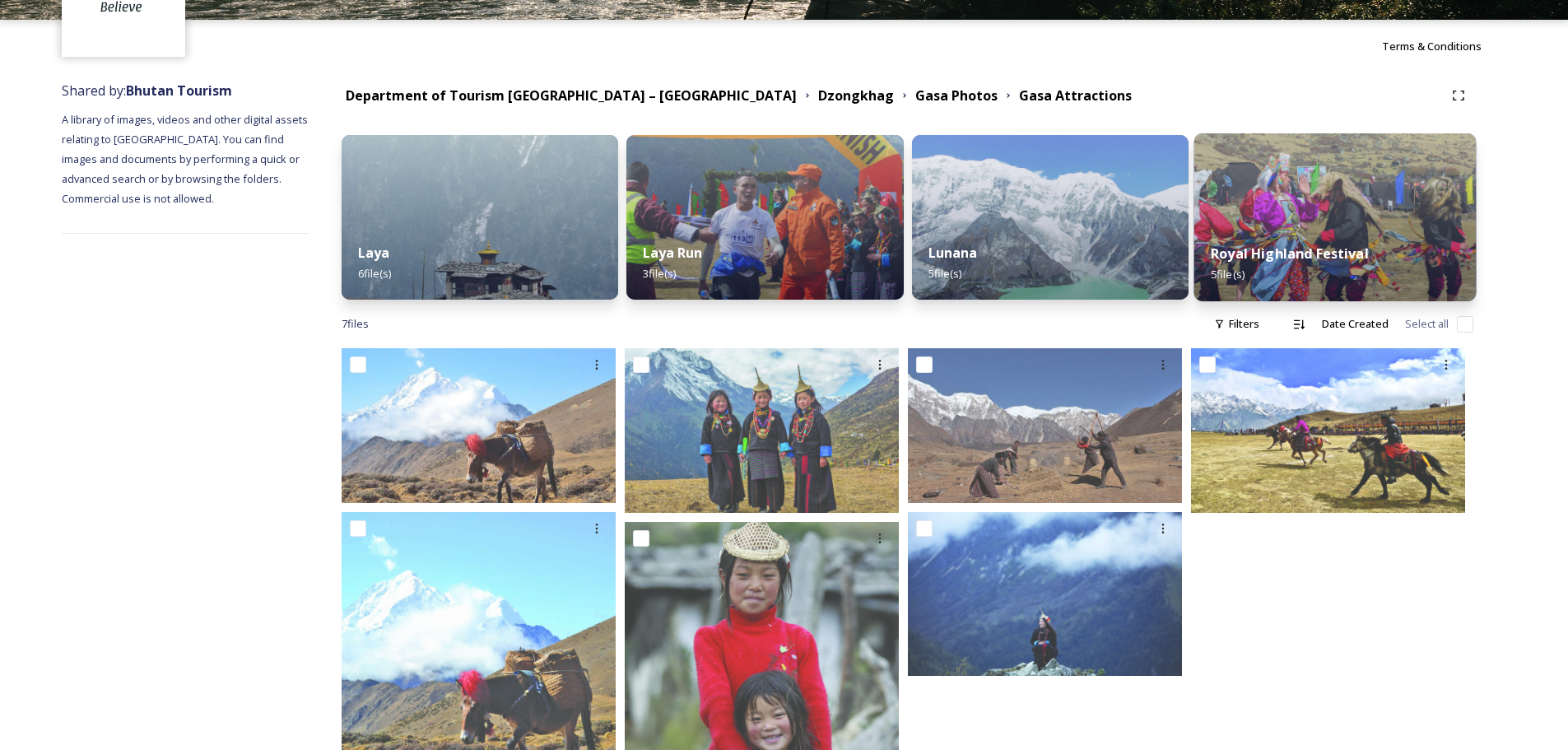
click at [1241, 231] on div "Royal Highland Festival 5 file(s)" at bounding box center [1334, 264] width 283 height 75
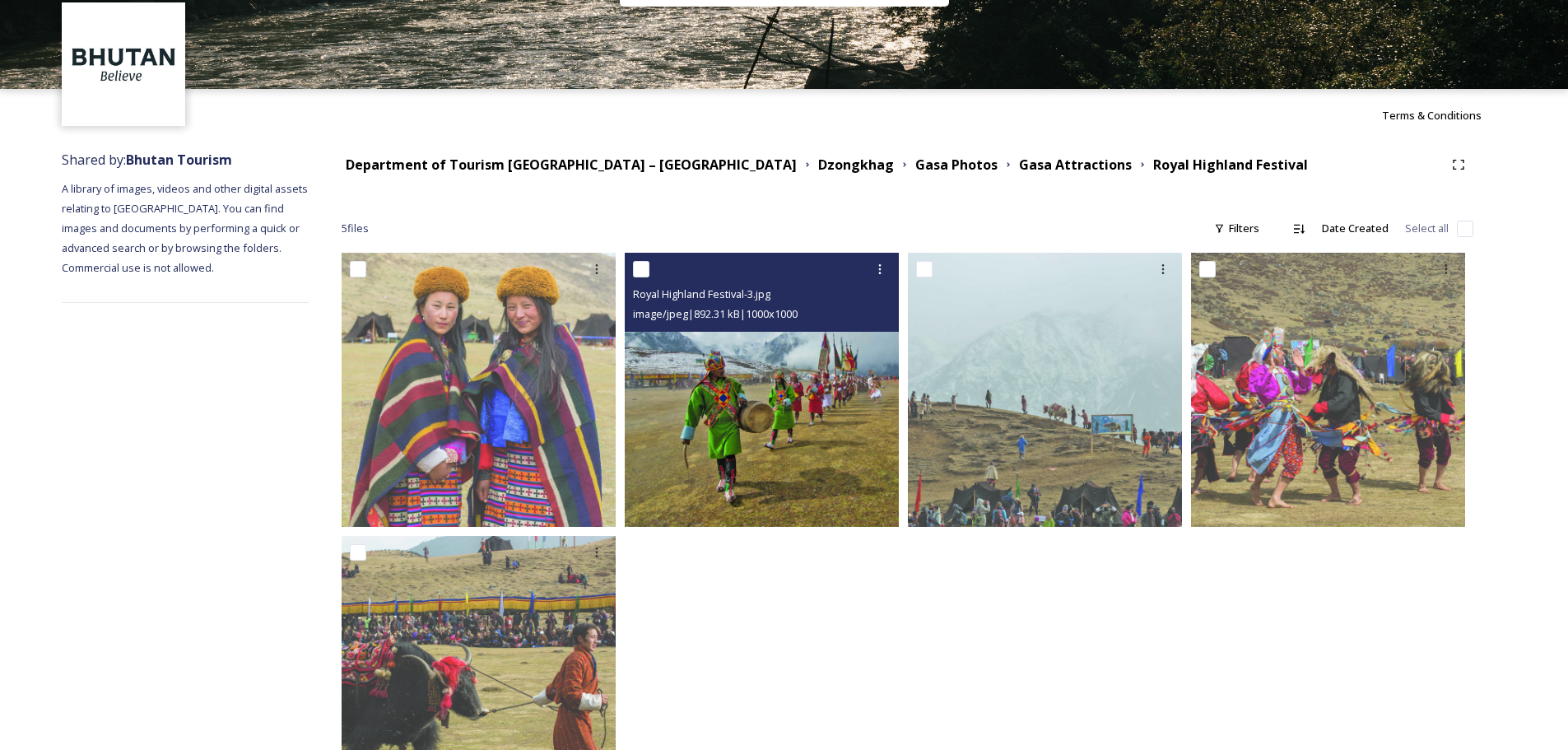
scroll to position [82, 0]
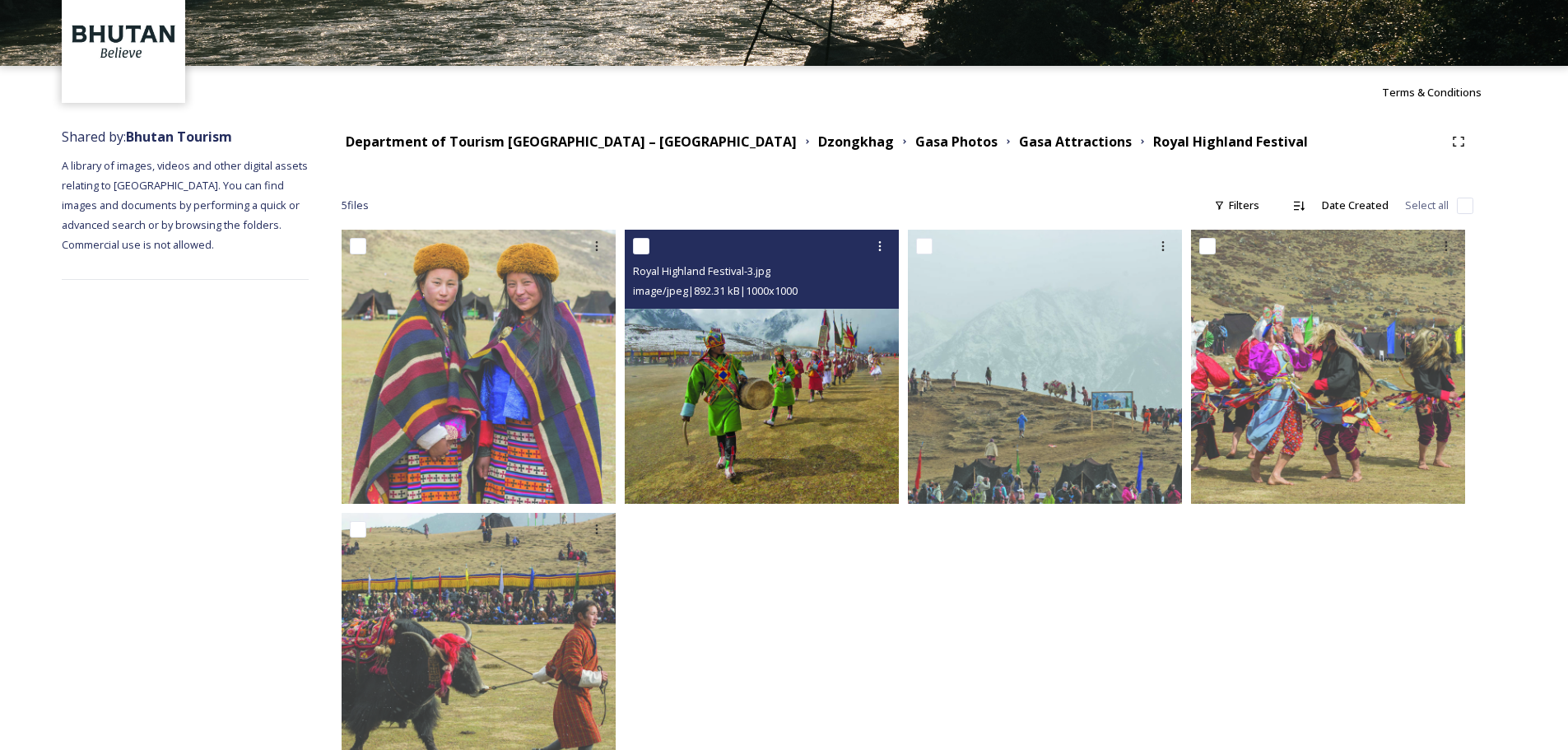
click at [830, 416] on img at bounding box center [762, 367] width 274 height 274
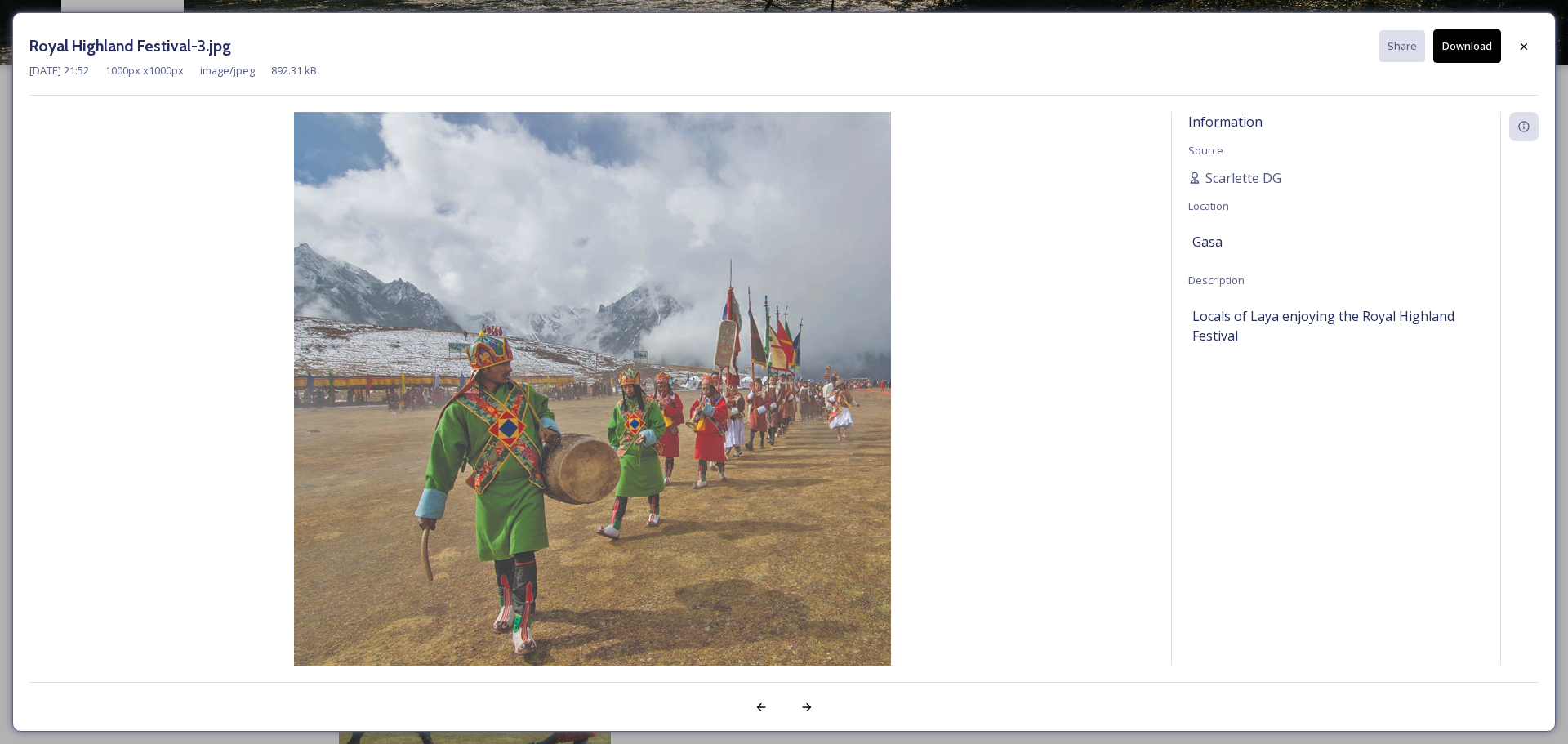
click at [1460, 52] on button "Download" at bounding box center [1467, 46] width 68 height 34
click at [1516, 47] on div at bounding box center [1523, 47] width 29 height 29
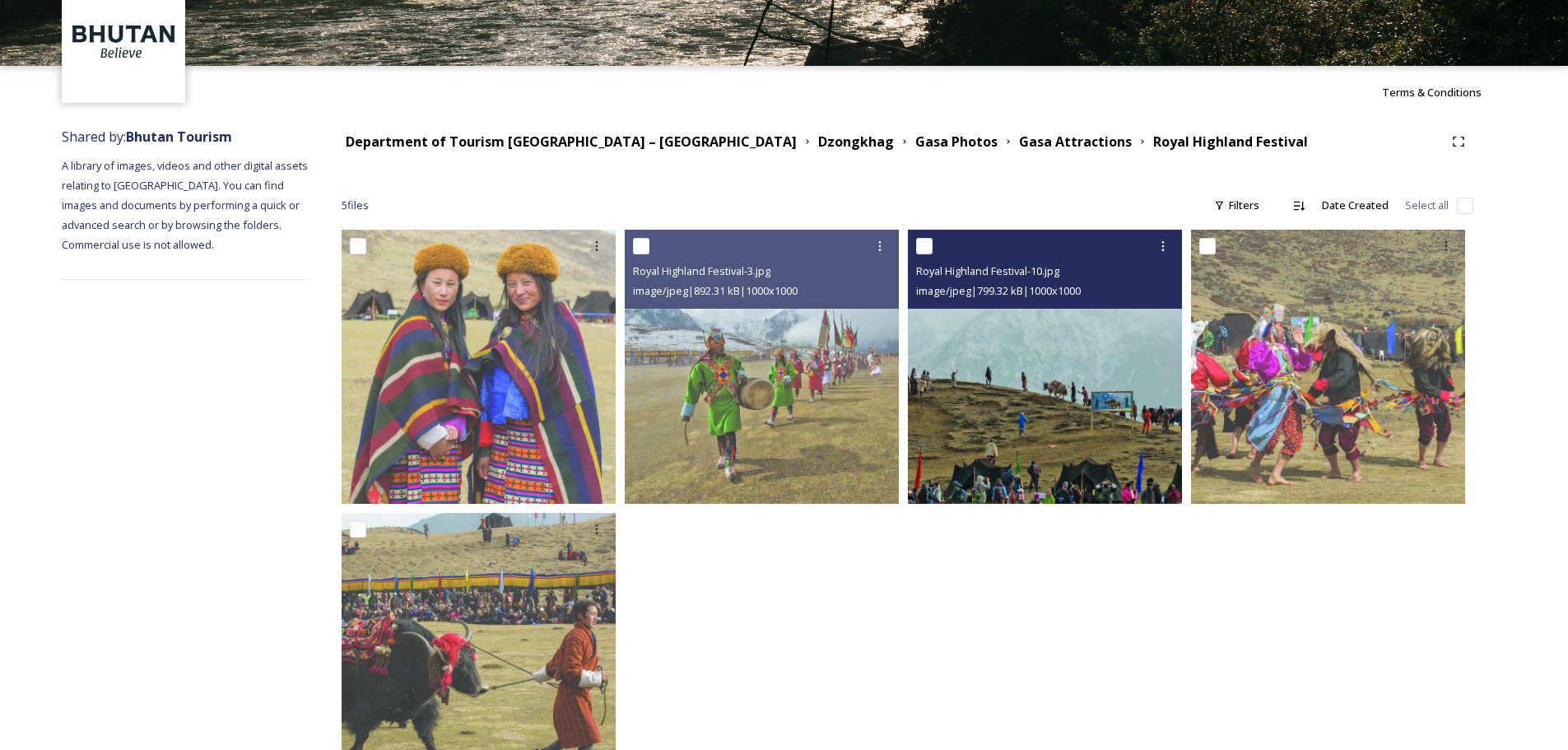
click at [1099, 463] on img at bounding box center [1045, 367] width 274 height 274
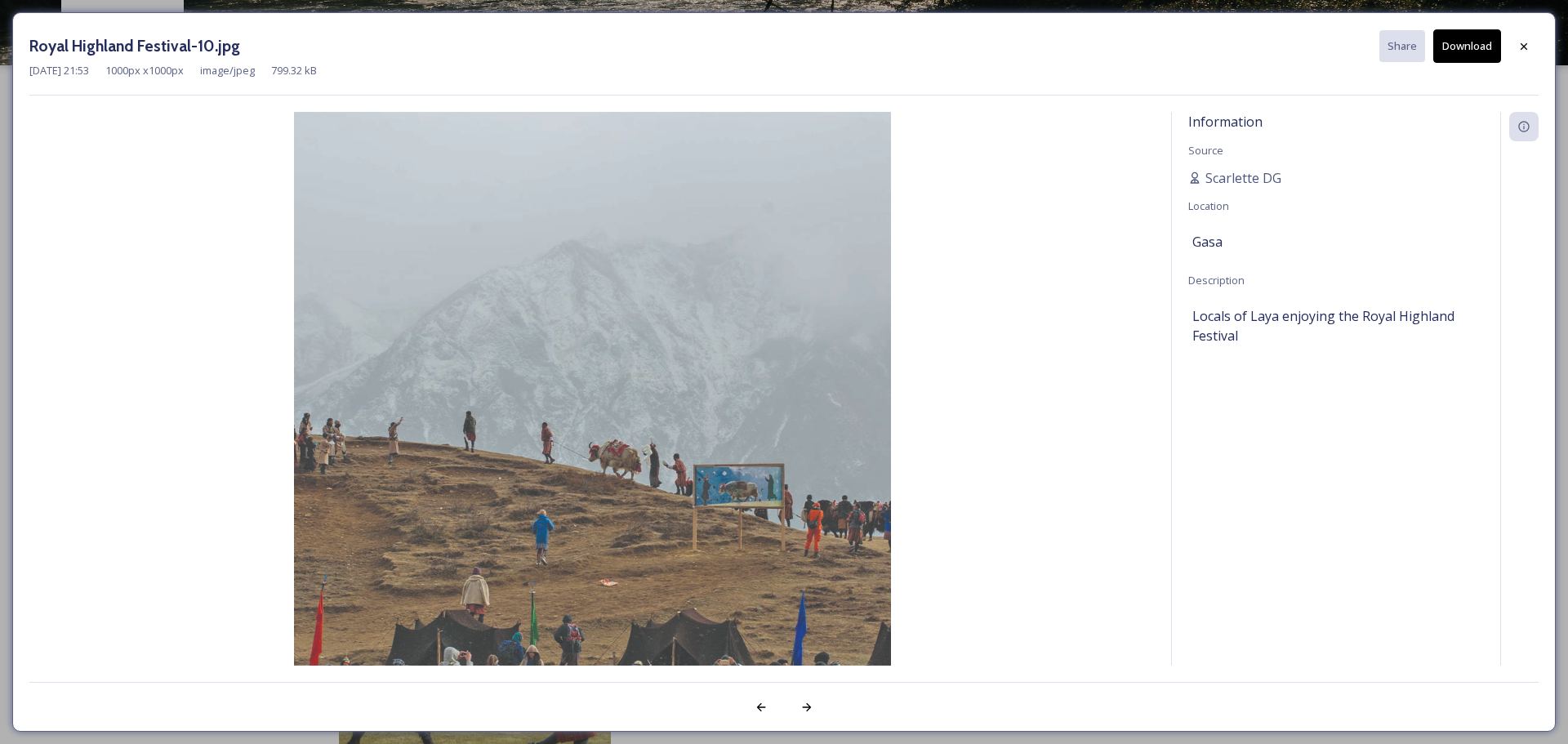
click at [1473, 34] on button "Download" at bounding box center [1467, 46] width 68 height 34
click at [1529, 42] on icon at bounding box center [1523, 46] width 13 height 13
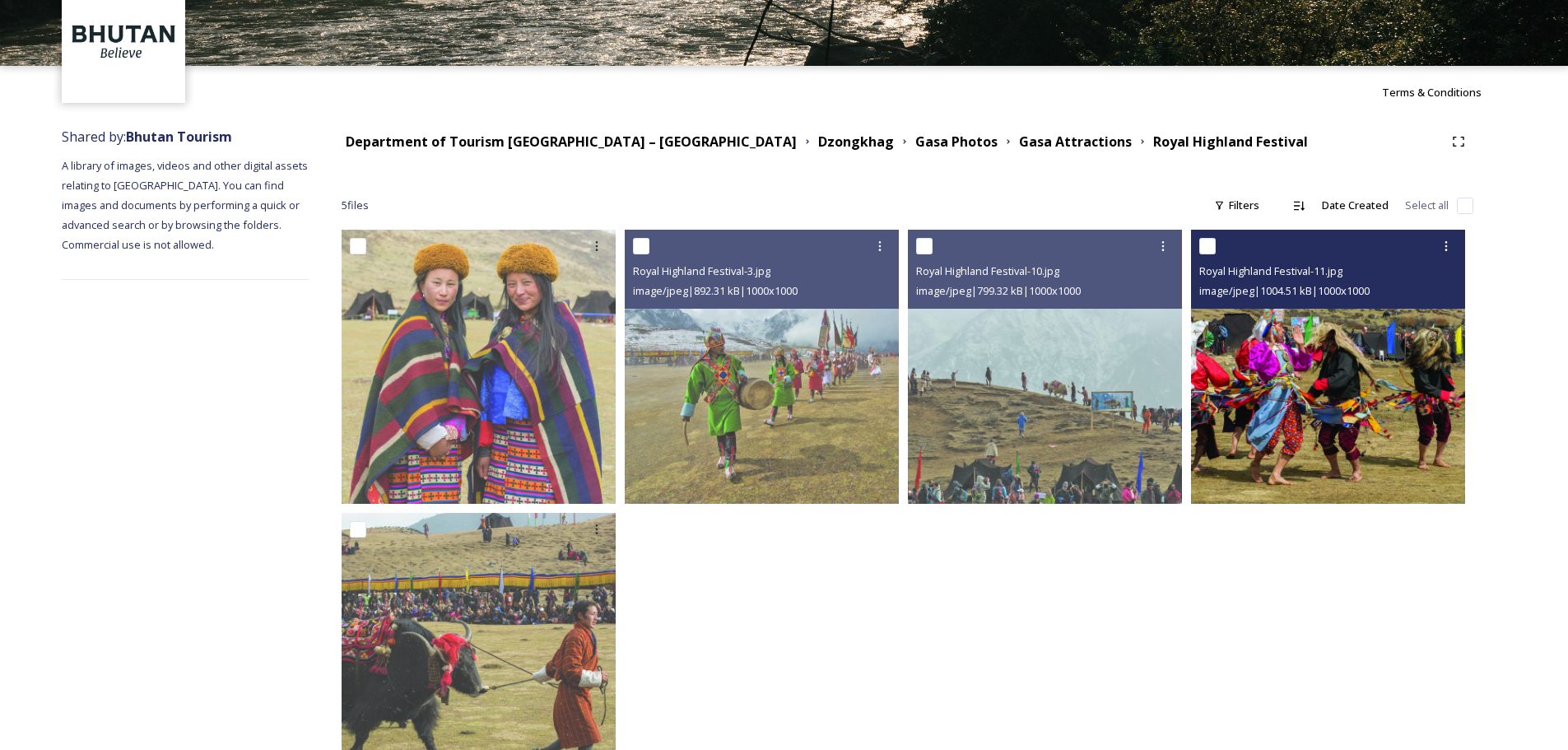
click at [1353, 425] on img at bounding box center [1328, 367] width 274 height 274
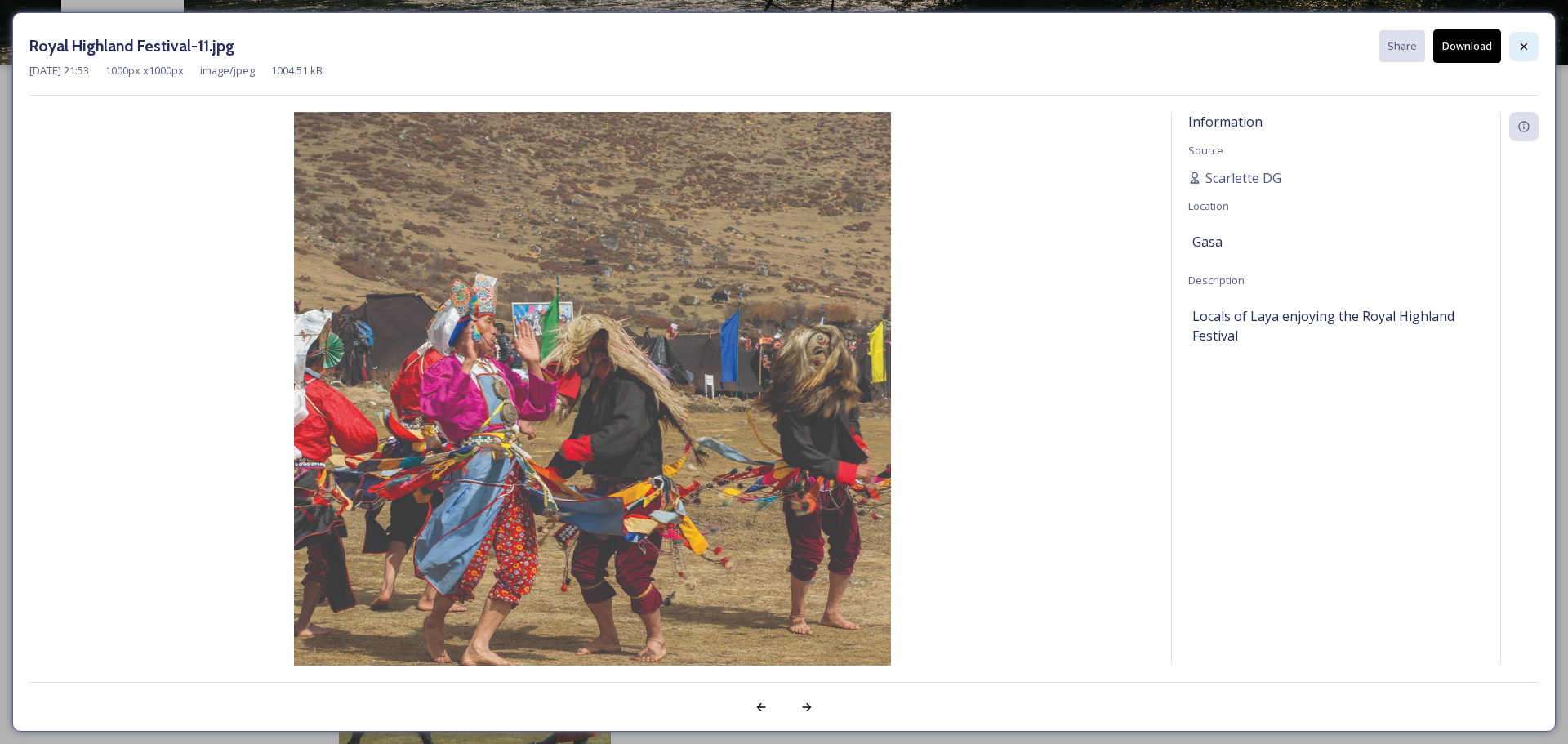
click at [1521, 47] on icon at bounding box center [1523, 46] width 13 height 13
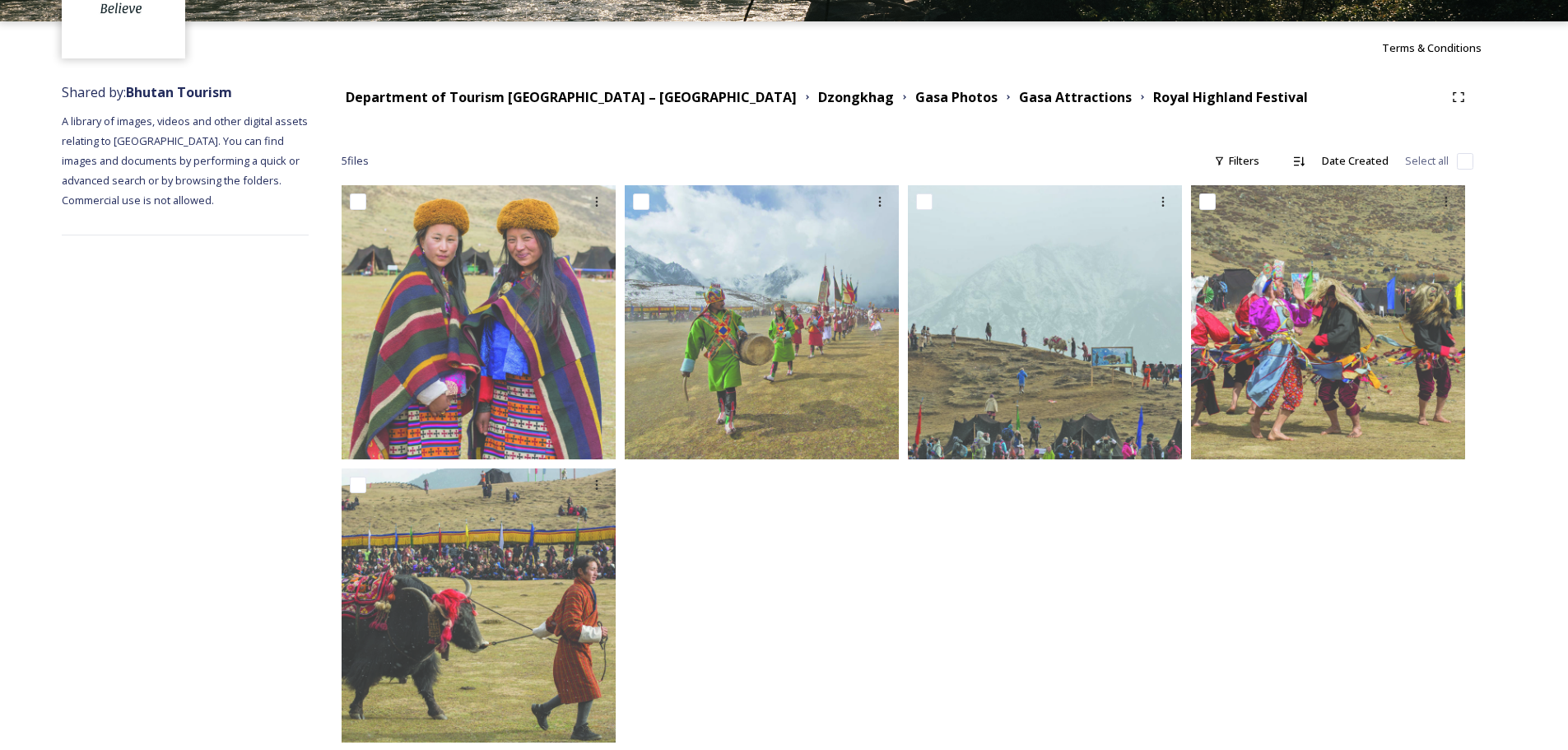
scroll to position [155, 0]
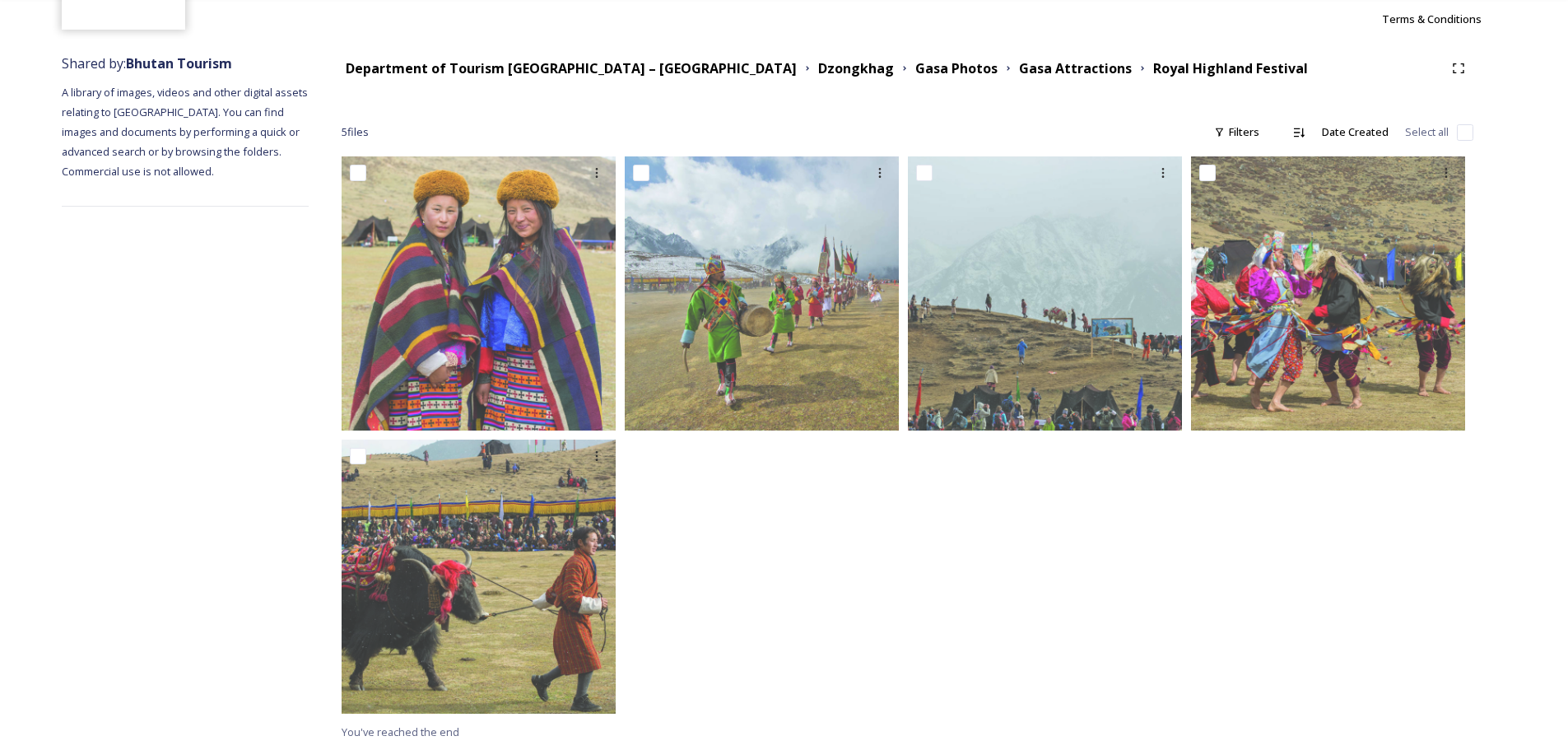
click at [752, 565] on div at bounding box center [765, 439] width 283 height 566
